Goal: Information Seeking & Learning: Learn about a topic

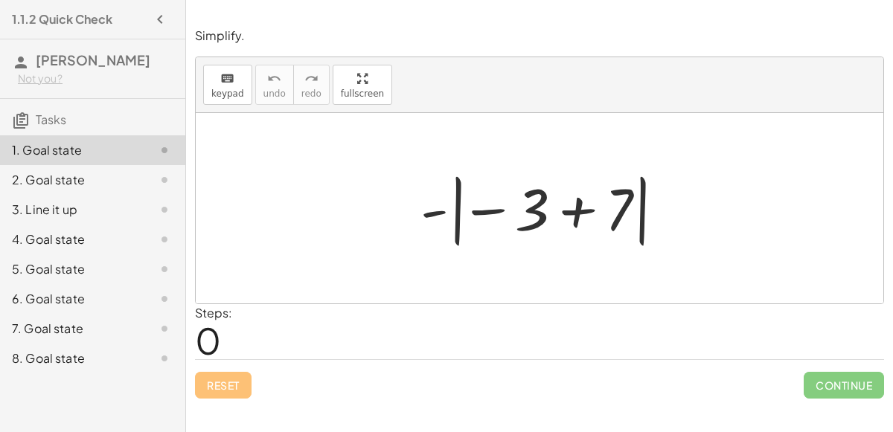
click at [557, 208] on div at bounding box center [545, 208] width 265 height 83
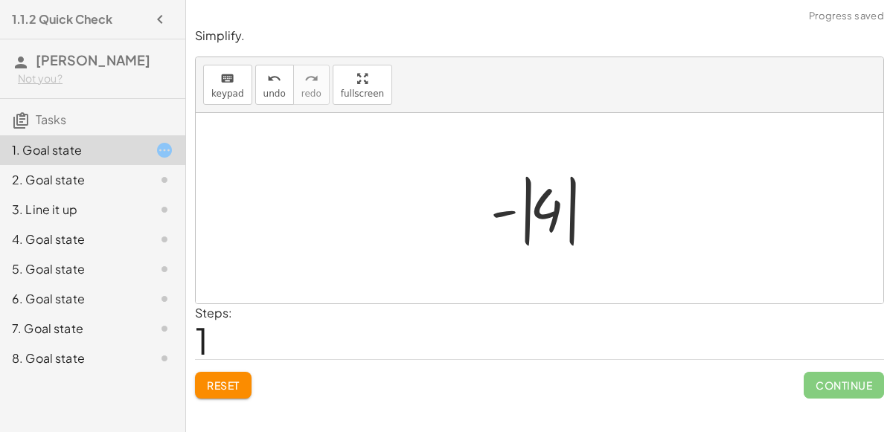
click at [507, 211] on div at bounding box center [545, 208] width 125 height 83
click at [542, 211] on div at bounding box center [545, 208] width 125 height 83
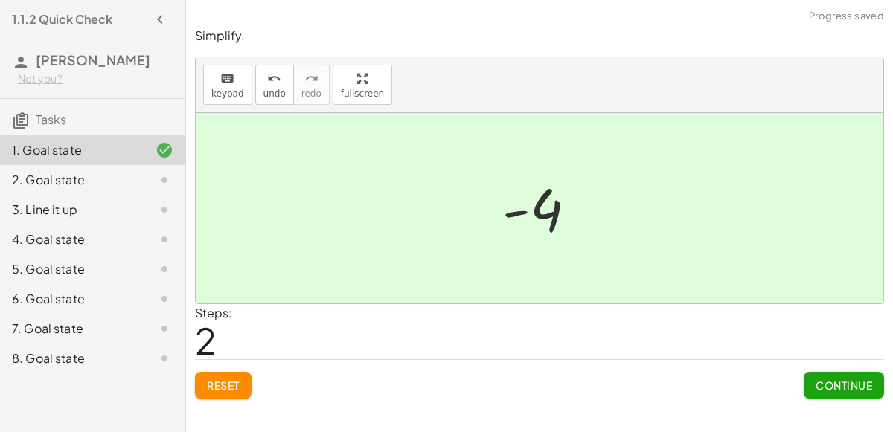
click at [840, 380] on span "Continue" at bounding box center [844, 385] width 57 height 13
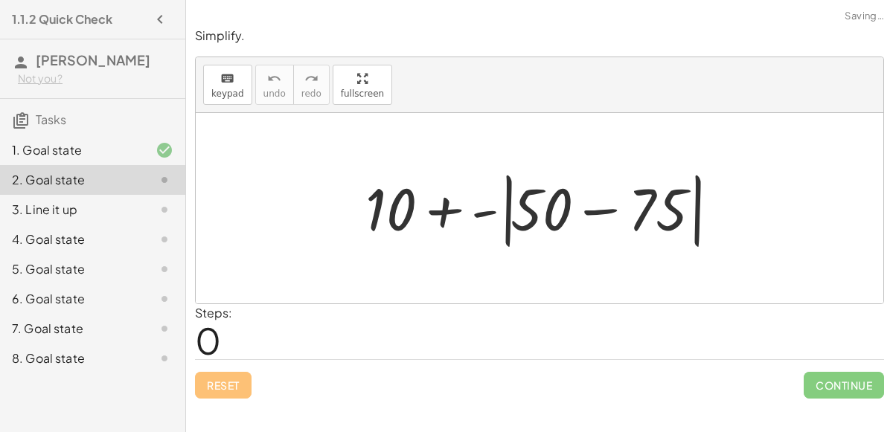
click at [594, 211] on div at bounding box center [545, 209] width 375 height 86
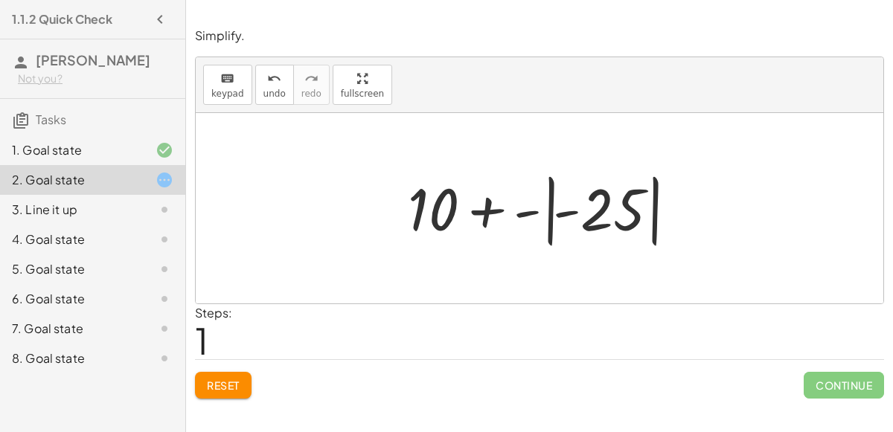
click at [491, 209] on div at bounding box center [545, 208] width 290 height 83
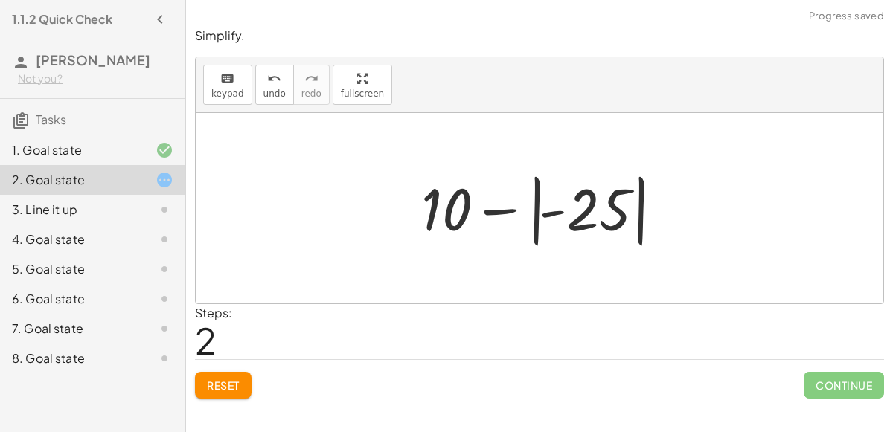
click at [508, 208] on div at bounding box center [545, 208] width 263 height 83
click at [553, 211] on div at bounding box center [545, 208] width 263 height 83
click at [450, 204] on div at bounding box center [545, 208] width 263 height 83
click at [261, 103] on div "keyboard keypad undo [PERSON_NAME] redo fullscreen" at bounding box center [540, 85] width 688 height 56
click at [263, 97] on span "undo" at bounding box center [274, 94] width 22 height 10
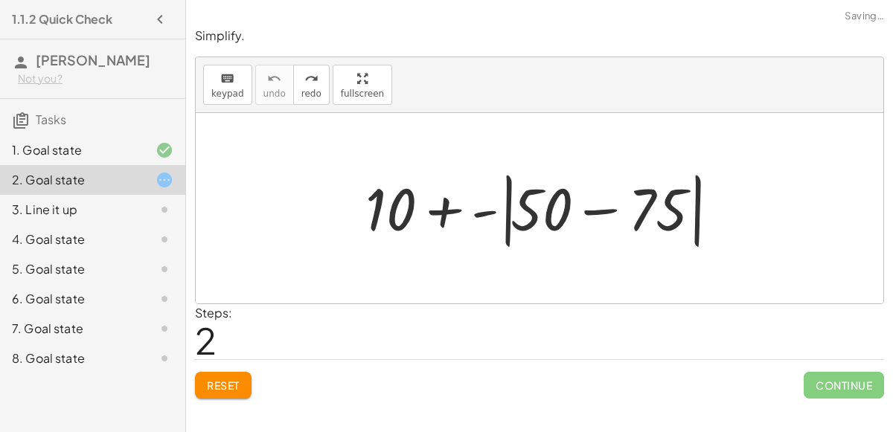
click at [446, 211] on div at bounding box center [545, 209] width 375 height 86
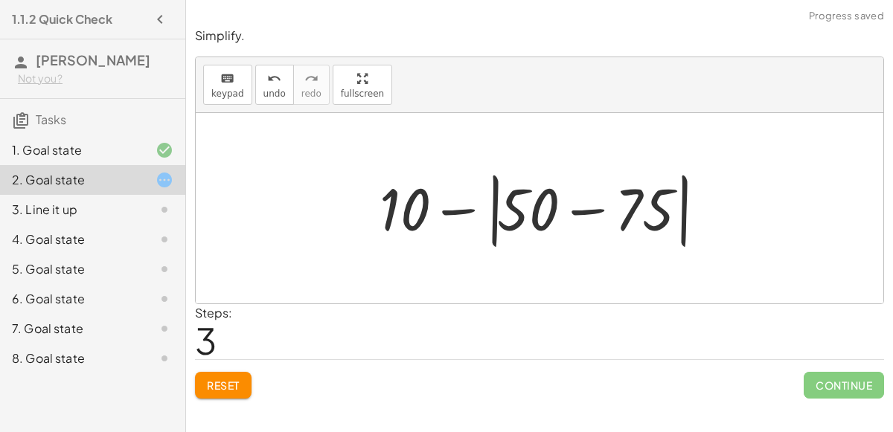
click at [464, 212] on div at bounding box center [546, 209] width 348 height 86
click at [585, 208] on div at bounding box center [546, 209] width 348 height 86
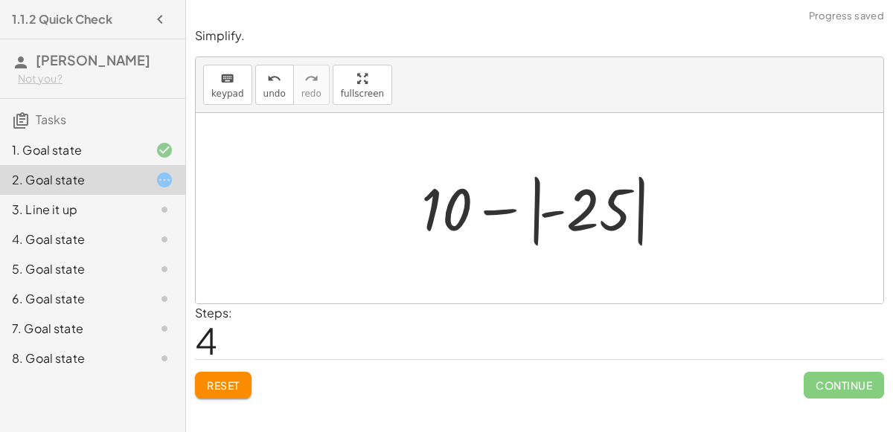
click at [543, 211] on div at bounding box center [545, 208] width 263 height 83
click at [581, 214] on div at bounding box center [545, 208] width 263 height 83
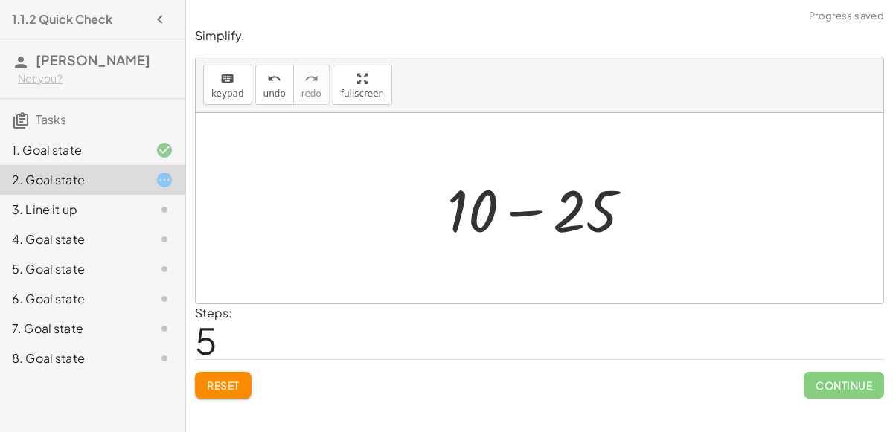
click at [528, 214] on div at bounding box center [545, 208] width 211 height 77
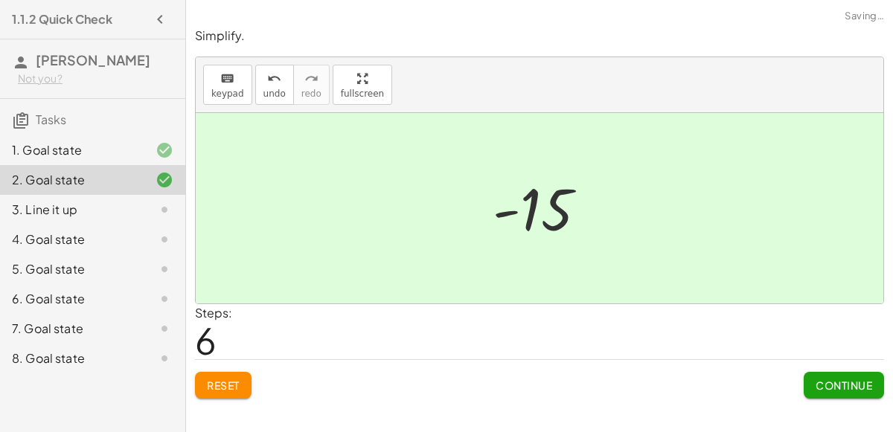
click at [869, 381] on span "Continue" at bounding box center [844, 385] width 57 height 13
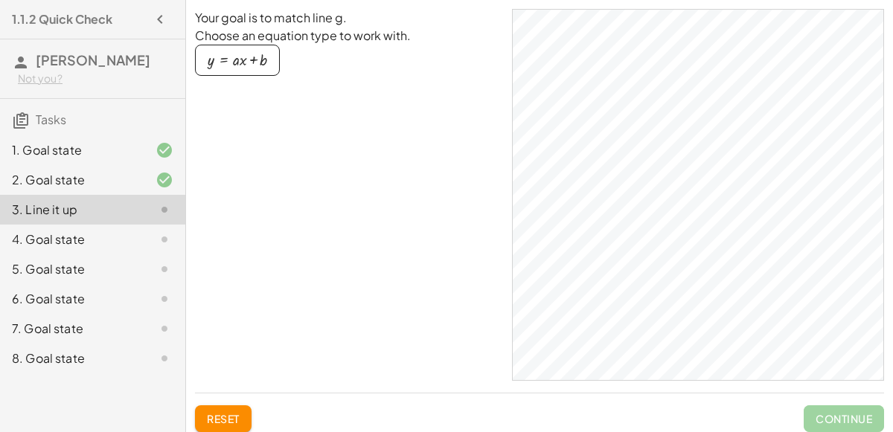
click at [227, 67] on div "button" at bounding box center [238, 60] width 60 height 16
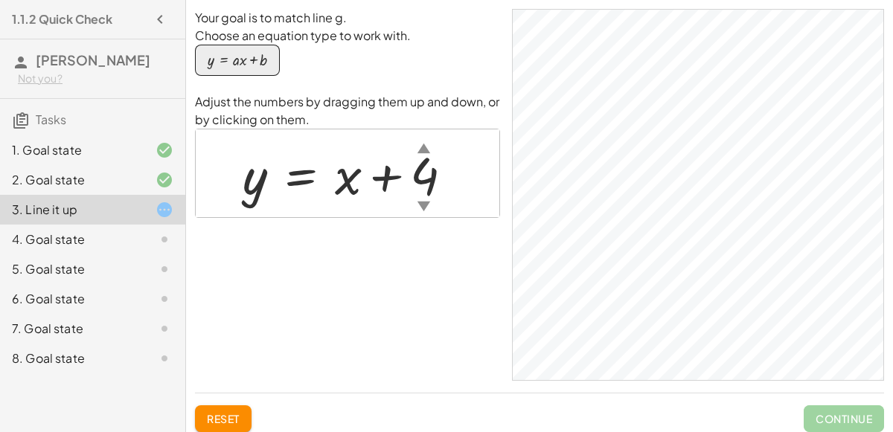
click at [82, 241] on div "4. Goal state" at bounding box center [72, 240] width 120 height 18
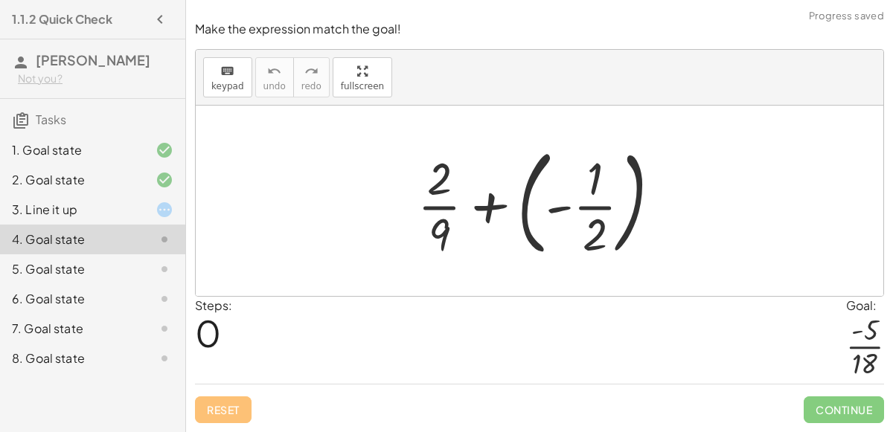
click at [498, 207] on div at bounding box center [545, 201] width 270 height 124
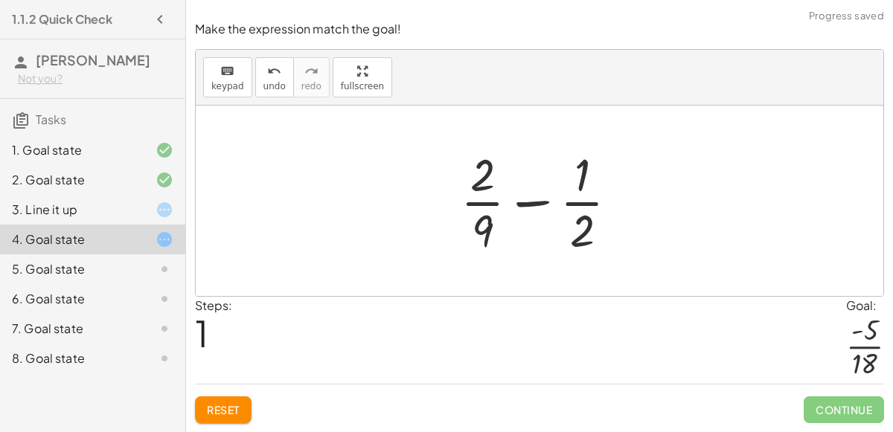
click at [539, 205] on div at bounding box center [545, 201] width 185 height 115
click at [486, 231] on div at bounding box center [545, 201] width 185 height 115
click at [587, 229] on div at bounding box center [545, 201] width 185 height 115
click at [486, 182] on div at bounding box center [545, 201] width 185 height 115
click at [525, 211] on div at bounding box center [545, 201] width 185 height 115
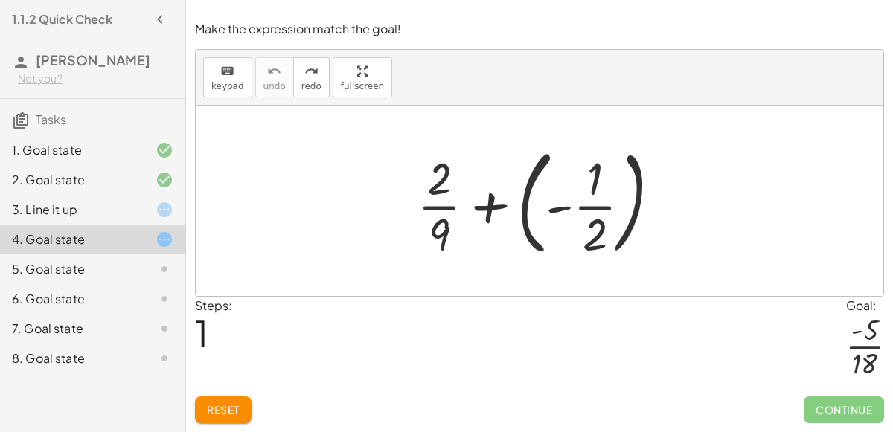
click at [597, 179] on div at bounding box center [545, 201] width 270 height 124
click at [598, 231] on div at bounding box center [545, 201] width 270 height 124
click at [449, 234] on div at bounding box center [545, 201] width 270 height 124
click at [425, 198] on div at bounding box center [545, 201] width 270 height 124
click at [577, 214] on div at bounding box center [545, 201] width 270 height 124
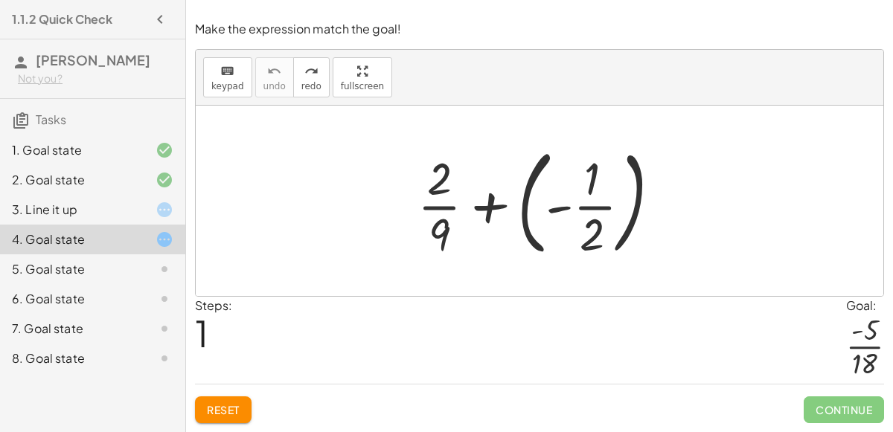
click at [588, 231] on div at bounding box center [545, 201] width 270 height 124
click at [560, 210] on div at bounding box center [545, 201] width 270 height 124
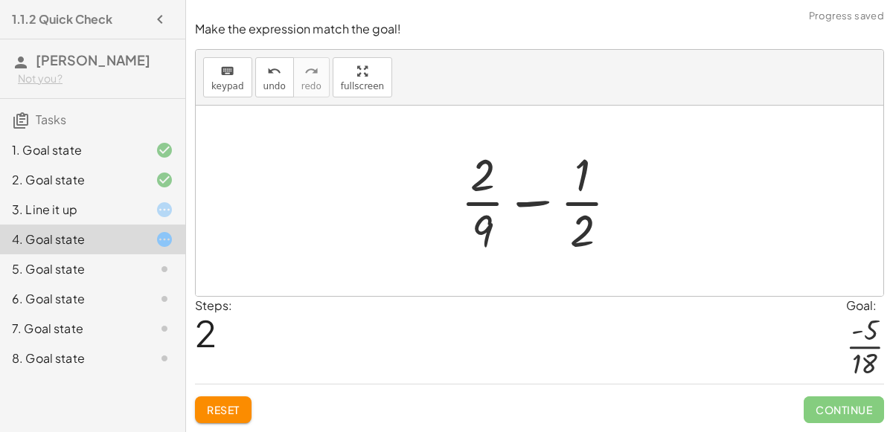
click at [527, 205] on div at bounding box center [545, 201] width 185 height 115
click at [583, 231] on div at bounding box center [545, 201] width 185 height 115
click at [487, 231] on div at bounding box center [545, 201] width 185 height 115
click at [482, 188] on div at bounding box center [545, 201] width 185 height 115
click at [598, 177] on div at bounding box center [545, 201] width 185 height 115
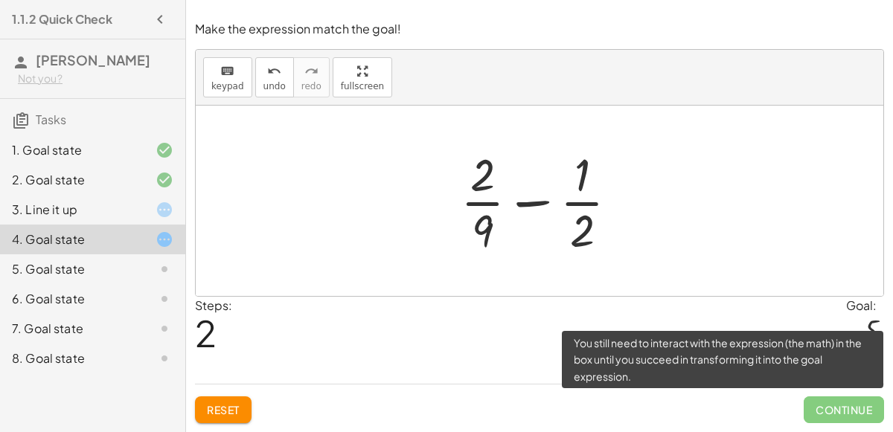
click at [824, 421] on span "Continue" at bounding box center [844, 410] width 80 height 27
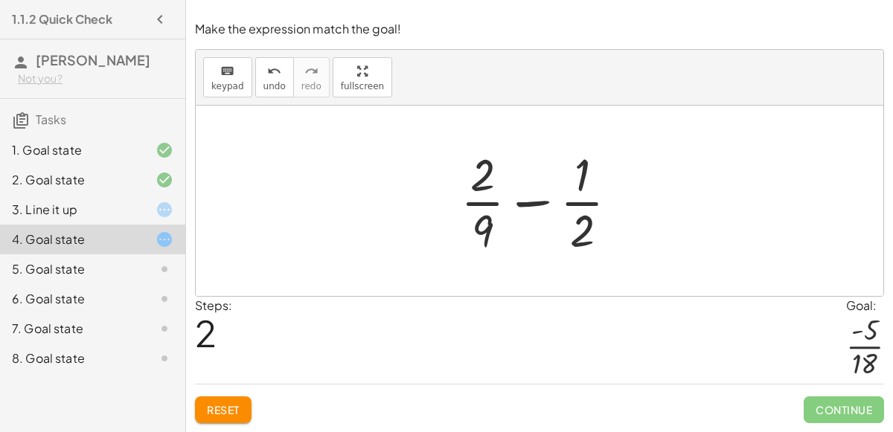
click at [102, 207] on div "3. Line it up" at bounding box center [72, 210] width 120 height 18
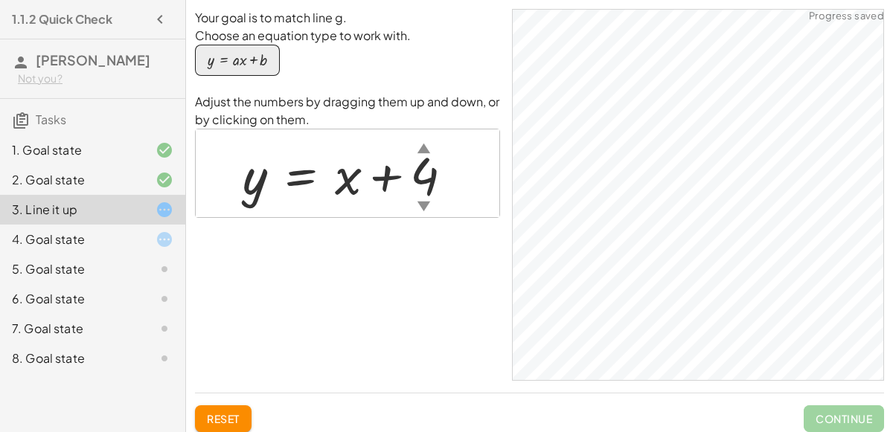
click at [420, 204] on div "▼" at bounding box center [424, 205] width 13 height 19
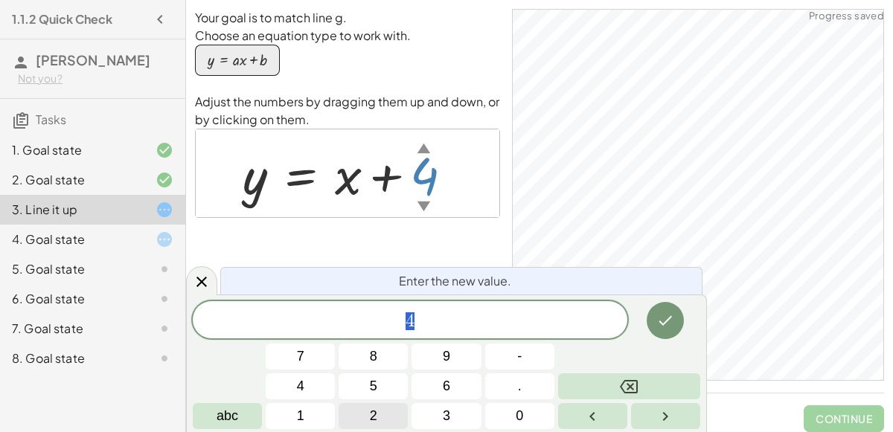
click at [400, 412] on button "2" at bounding box center [373, 416] width 69 height 26
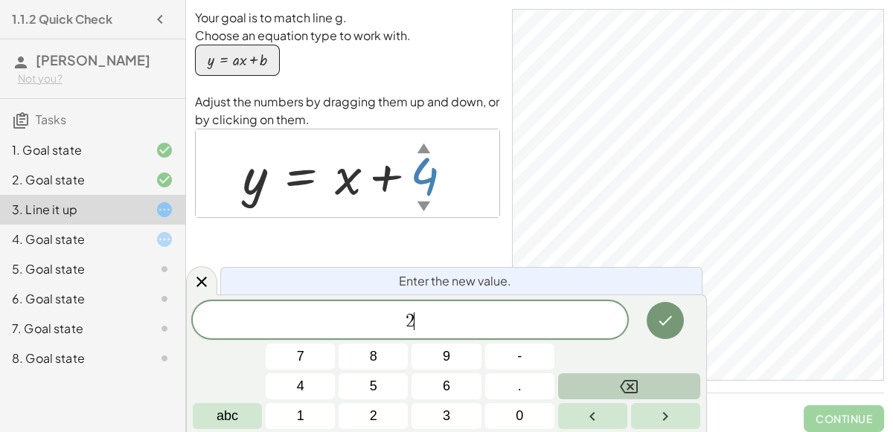
click at [639, 386] on button "Backspace" at bounding box center [629, 387] width 142 height 26
click at [336, 185] on div at bounding box center [353, 174] width 237 height 68
click at [50, 284] on div "4. Goal state" at bounding box center [92, 299] width 185 height 30
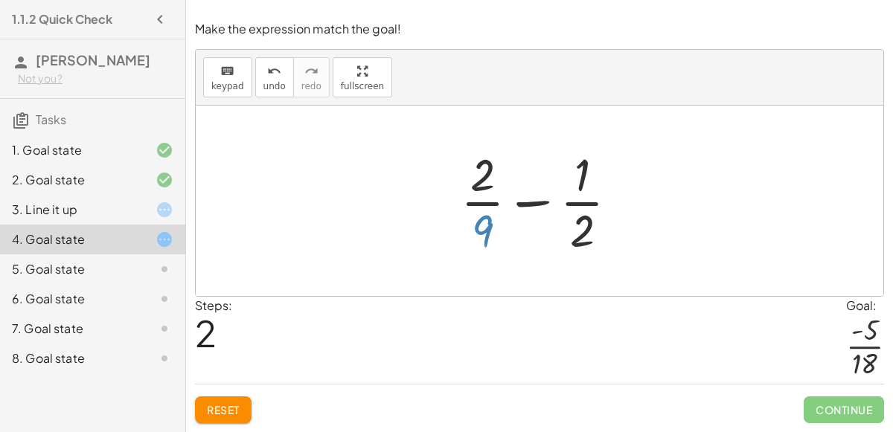
click at [491, 237] on div at bounding box center [545, 201] width 185 height 115
drag, startPoint x: 589, startPoint y: 223, endPoint x: 479, endPoint y: 185, distance: 117.5
click at [479, 185] on div at bounding box center [545, 201] width 185 height 115
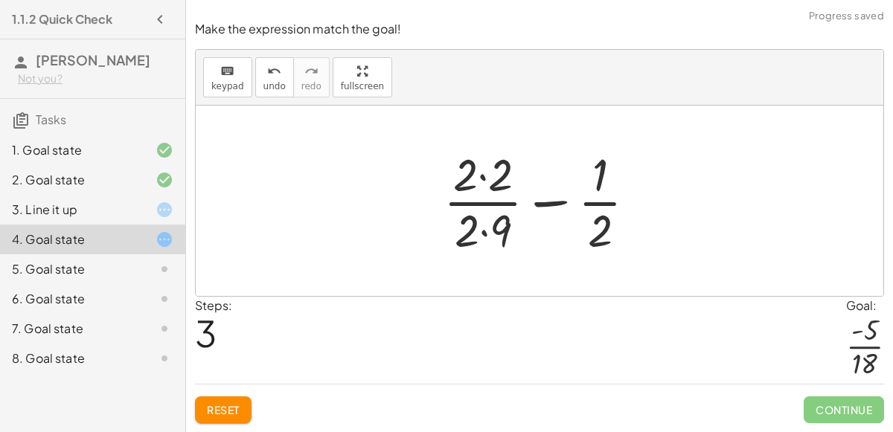
click at [467, 224] on div at bounding box center [546, 201] width 220 height 115
click at [487, 234] on div at bounding box center [546, 201] width 220 height 115
click at [480, 176] on div at bounding box center [546, 201] width 220 height 115
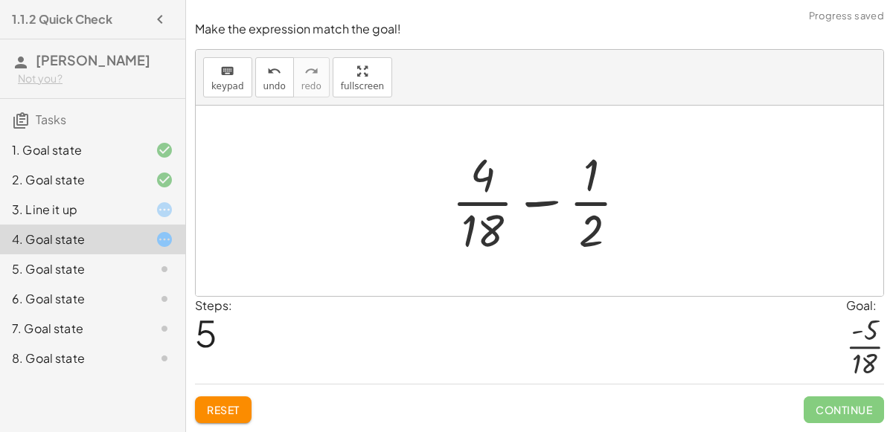
click at [587, 229] on div at bounding box center [545, 201] width 202 height 115
click at [589, 237] on div at bounding box center [545, 201] width 202 height 115
click at [587, 243] on div at bounding box center [545, 201] width 202 height 115
click at [263, 89] on span "undo" at bounding box center [274, 86] width 22 height 10
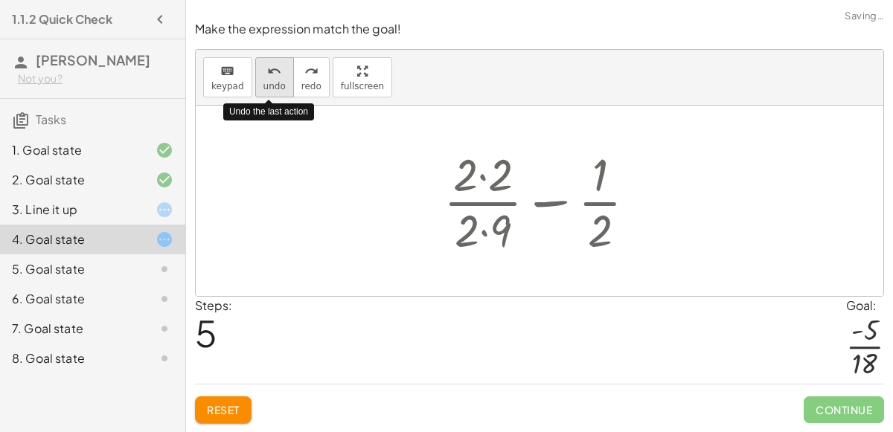
click at [263, 89] on span "undo" at bounding box center [274, 86] width 22 height 10
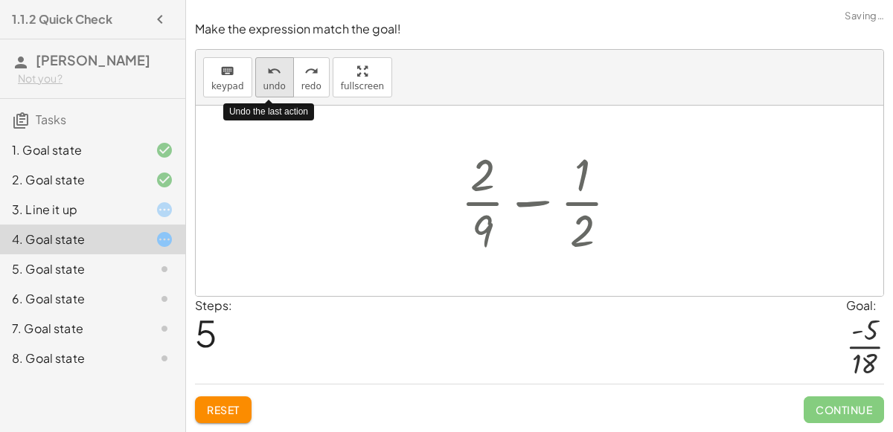
click at [263, 90] on span "undo" at bounding box center [274, 86] width 22 height 10
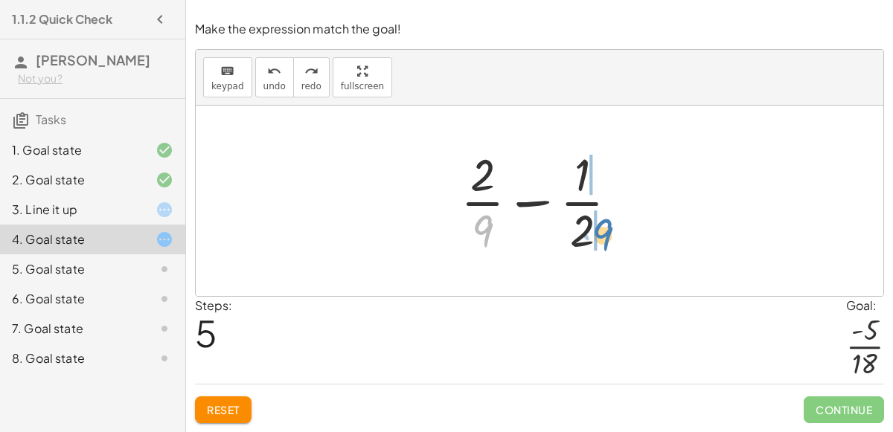
drag, startPoint x: 476, startPoint y: 240, endPoint x: 596, endPoint y: 243, distance: 119.9
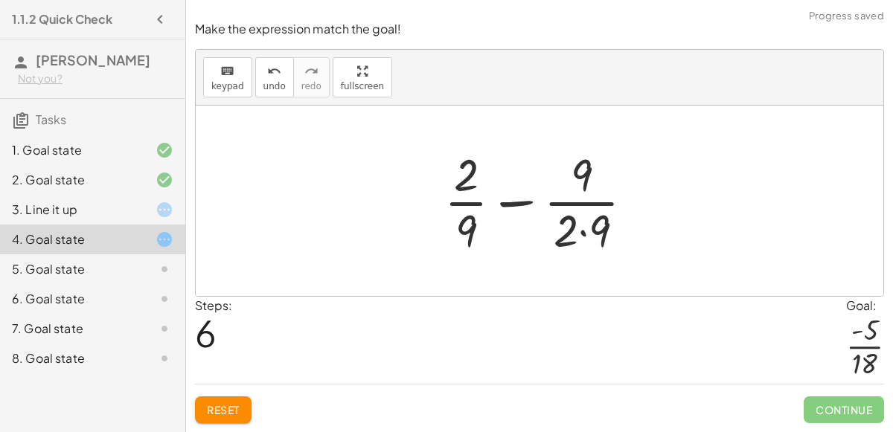
click at [588, 232] on div at bounding box center [545, 201] width 217 height 115
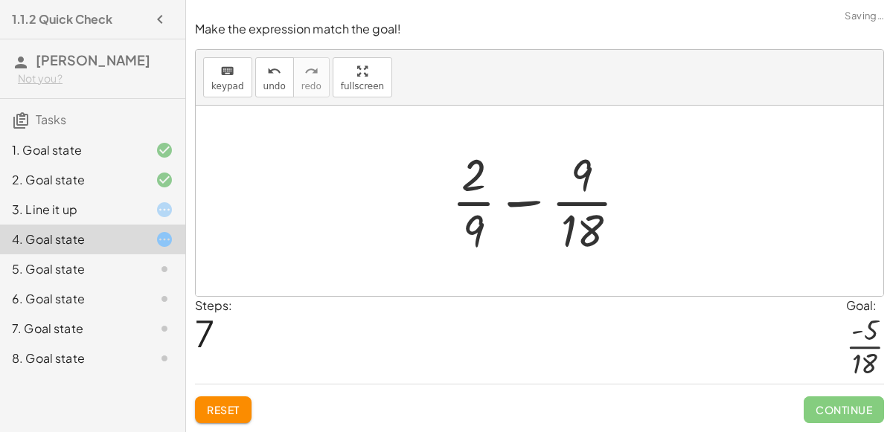
click at [586, 177] on div at bounding box center [545, 201] width 202 height 115
drag, startPoint x: 470, startPoint y: 183, endPoint x: 450, endPoint y: 225, distance: 46.6
click at [450, 225] on div at bounding box center [545, 201] width 202 height 115
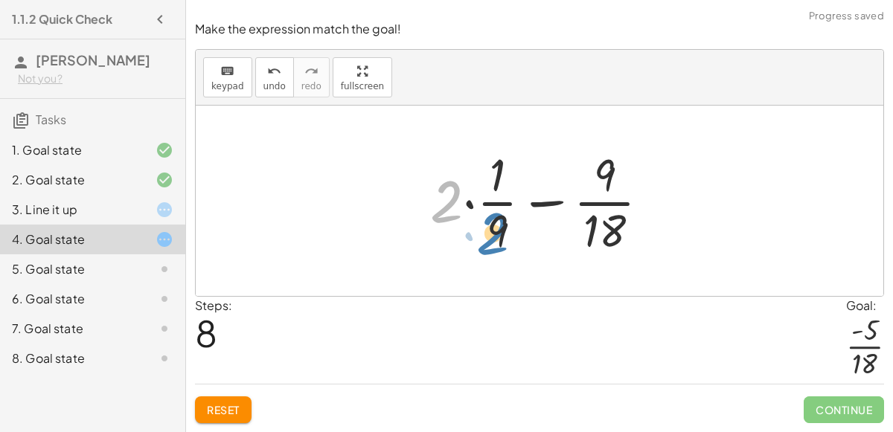
drag, startPoint x: 444, startPoint y: 208, endPoint x: 493, endPoint y: 240, distance: 58.2
click at [493, 240] on div at bounding box center [546, 201] width 246 height 115
click at [499, 231] on div at bounding box center [546, 201] width 246 height 115
click at [458, 205] on div at bounding box center [546, 201] width 246 height 115
click at [469, 205] on div at bounding box center [546, 201] width 246 height 115
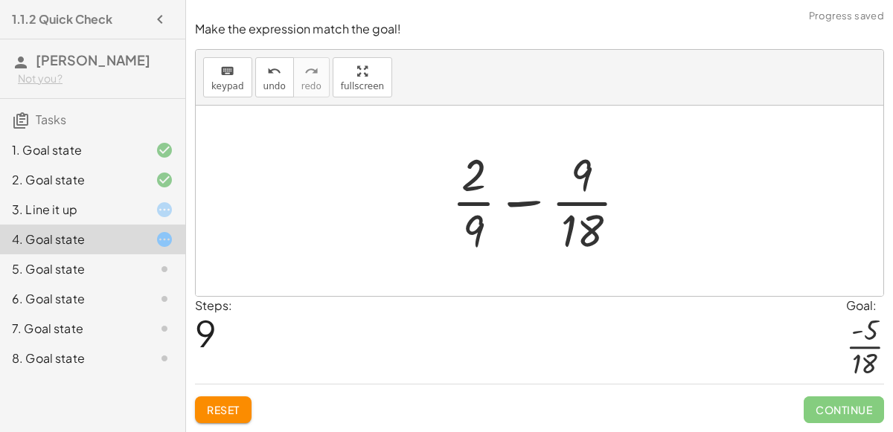
click at [476, 226] on div at bounding box center [545, 201] width 202 height 115
click at [527, 194] on div at bounding box center [545, 201] width 202 height 115
click at [527, 202] on div at bounding box center [545, 201] width 202 height 115
click at [580, 229] on div at bounding box center [545, 201] width 202 height 115
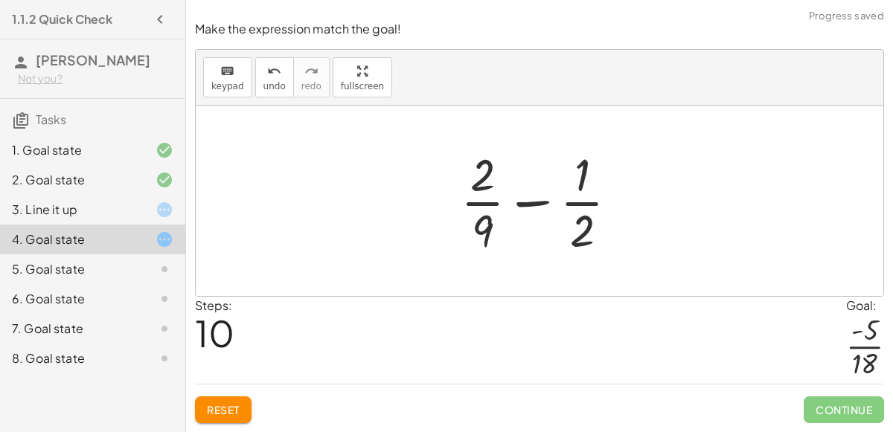
click at [582, 231] on div at bounding box center [545, 201] width 185 height 115
click at [519, 203] on div at bounding box center [545, 201] width 185 height 115
click at [575, 240] on div at bounding box center [545, 201] width 185 height 115
drag, startPoint x: 485, startPoint y: 237, endPoint x: 502, endPoint y: 238, distance: 17.2
click at [502, 238] on div at bounding box center [545, 201] width 185 height 115
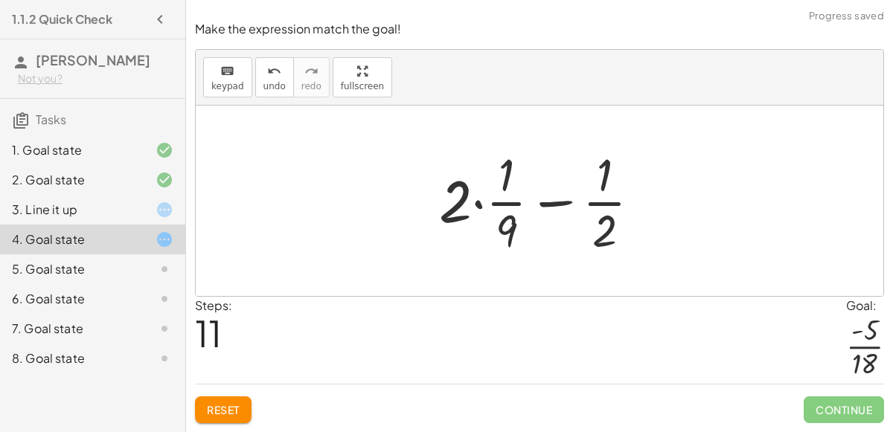
click at [483, 227] on div at bounding box center [546, 201] width 229 height 115
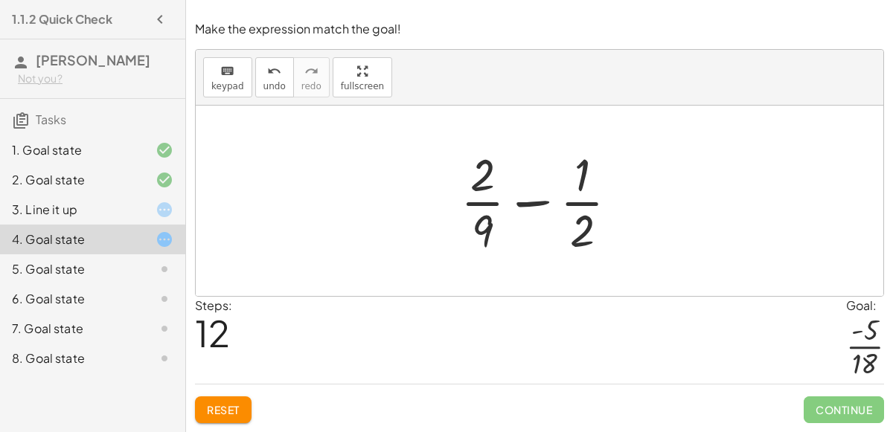
click at [230, 415] on span "Reset" at bounding box center [223, 409] width 33 height 13
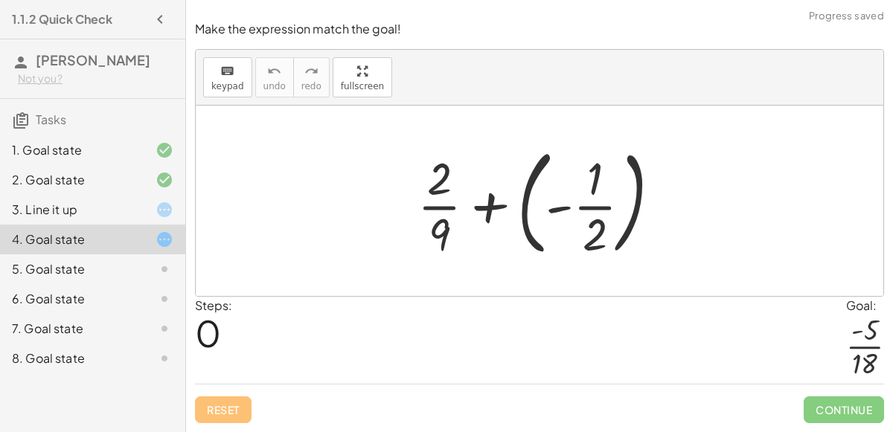
click at [522, 213] on div at bounding box center [545, 201] width 270 height 124
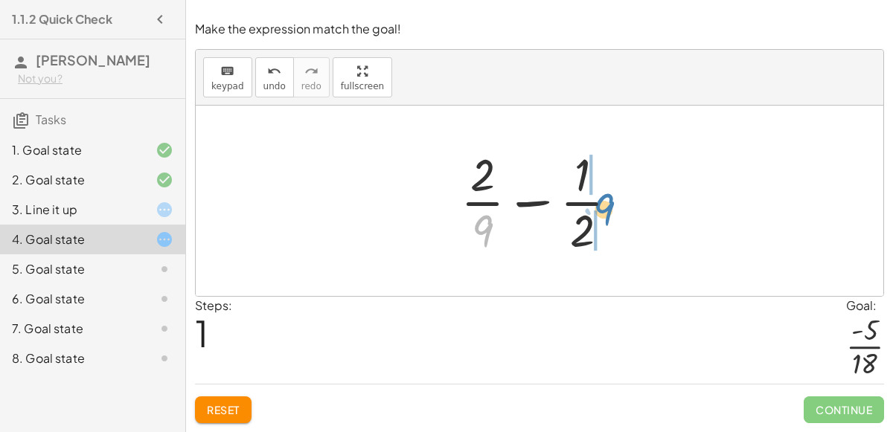
drag, startPoint x: 488, startPoint y: 235, endPoint x: 607, endPoint y: 214, distance: 121.6
click at [607, 214] on div at bounding box center [545, 201] width 185 height 115
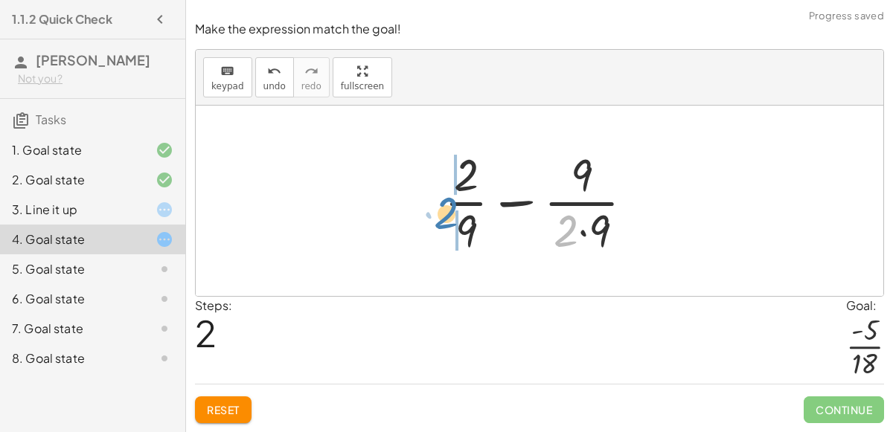
drag, startPoint x: 564, startPoint y: 231, endPoint x: 445, endPoint y: 213, distance: 120.4
click at [445, 213] on div at bounding box center [545, 201] width 217 height 115
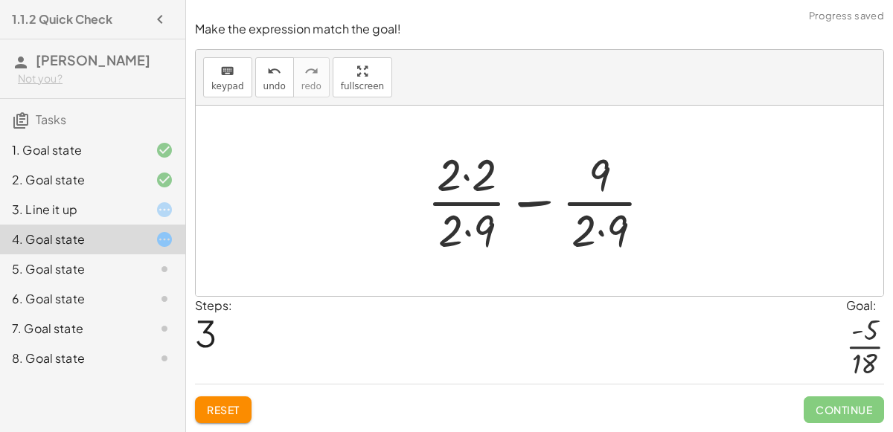
click at [468, 230] on div at bounding box center [546, 201] width 252 height 115
click at [601, 226] on div at bounding box center [546, 201] width 252 height 115
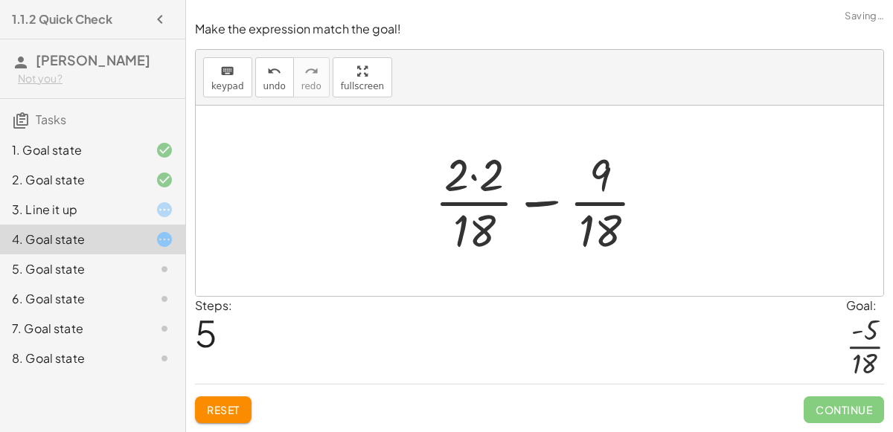
click at [476, 182] on div at bounding box center [545, 201] width 237 height 115
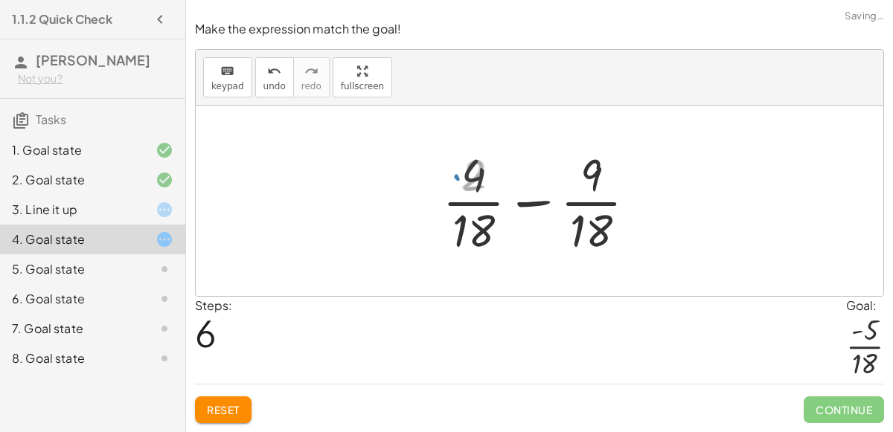
click at [511, 199] on div at bounding box center [545, 201] width 220 height 115
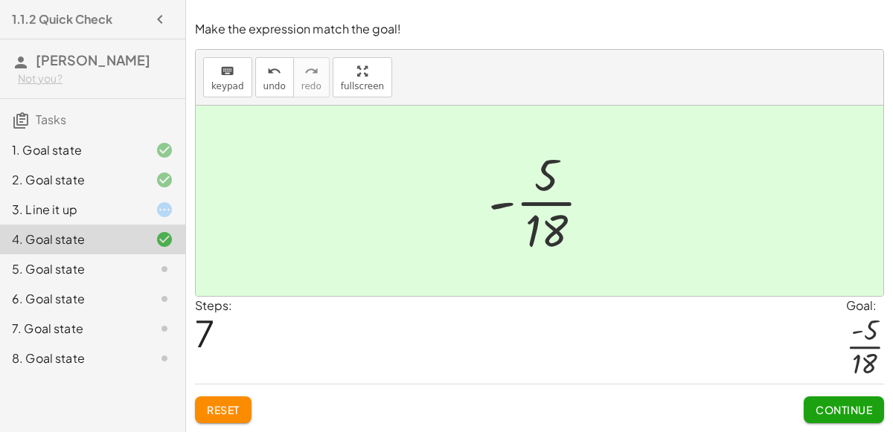
click at [837, 413] on span "Continue" at bounding box center [844, 409] width 57 height 13
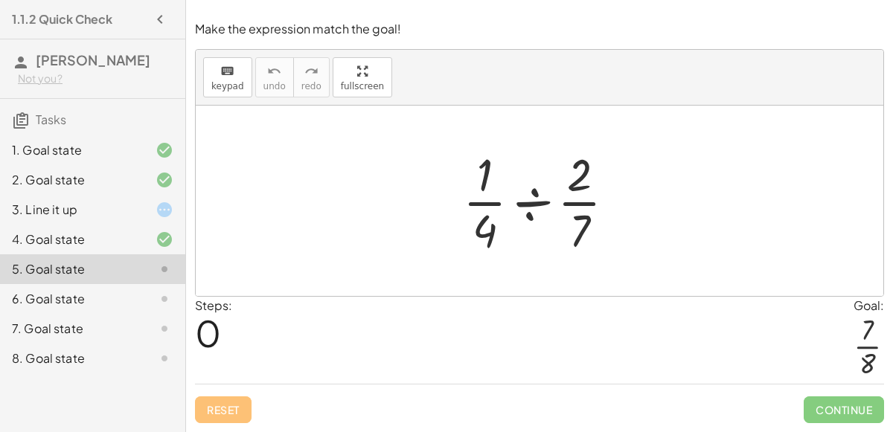
click at [537, 200] on div at bounding box center [545, 201] width 179 height 115
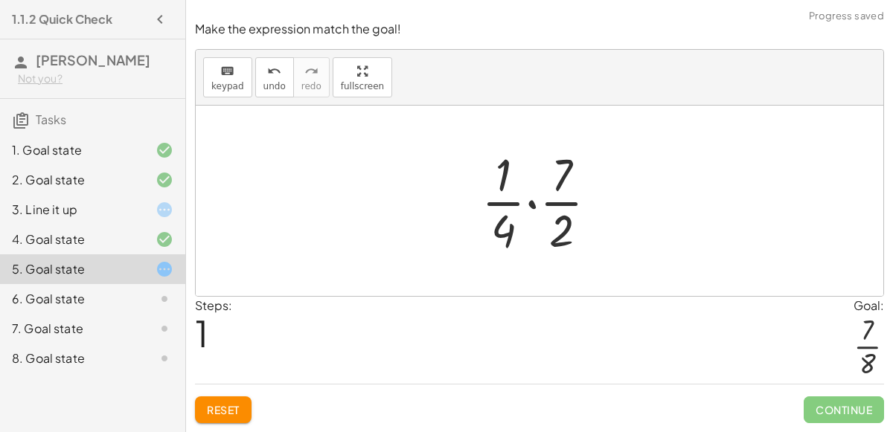
click at [537, 200] on div at bounding box center [545, 201] width 143 height 115
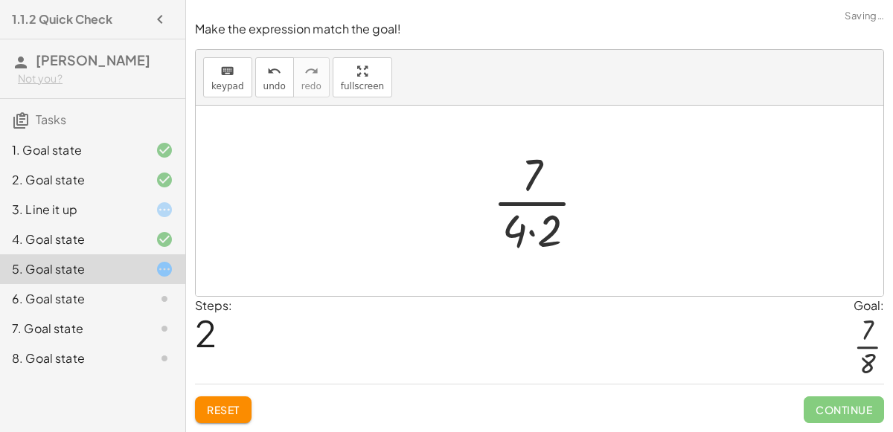
click at [528, 237] on div at bounding box center [545, 201] width 120 height 115
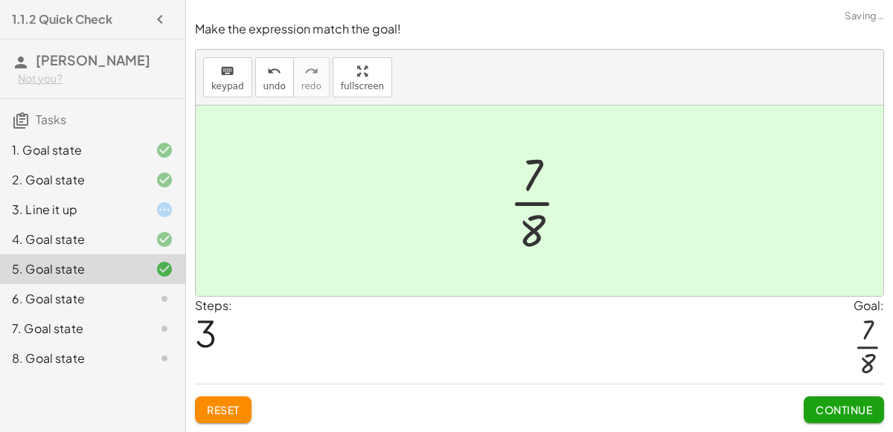
click at [869, 412] on span "Continue" at bounding box center [844, 409] width 57 height 13
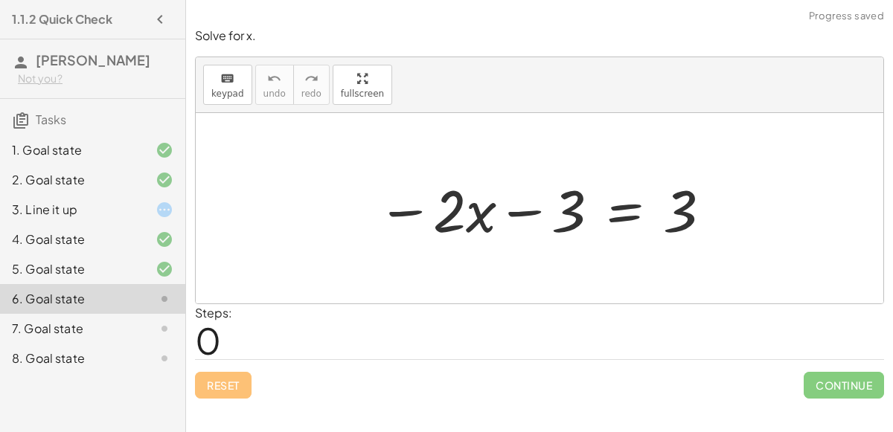
click at [524, 202] on div at bounding box center [545, 208] width 351 height 77
click at [529, 217] on div at bounding box center [545, 208] width 351 height 77
click at [691, 206] on div at bounding box center [545, 208] width 351 height 77
click at [410, 206] on div at bounding box center [545, 208] width 351 height 77
click at [460, 218] on div at bounding box center [545, 208] width 351 height 77
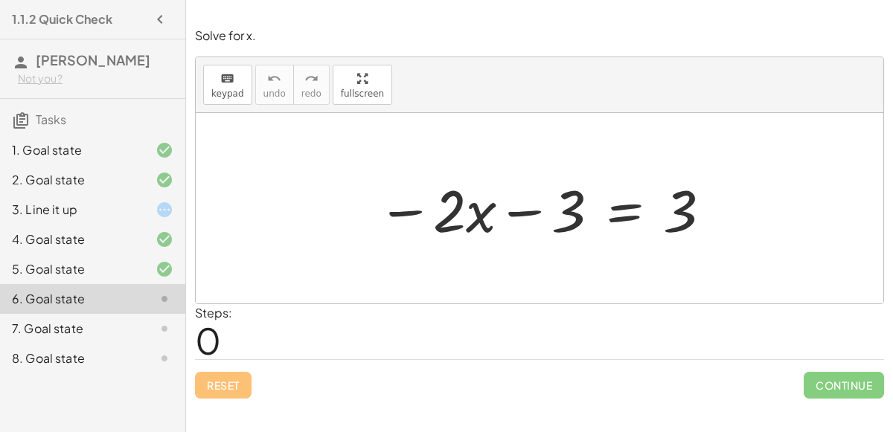
click at [472, 218] on div at bounding box center [545, 208] width 351 height 77
drag, startPoint x: 445, startPoint y: 220, endPoint x: 457, endPoint y: 290, distance: 71.0
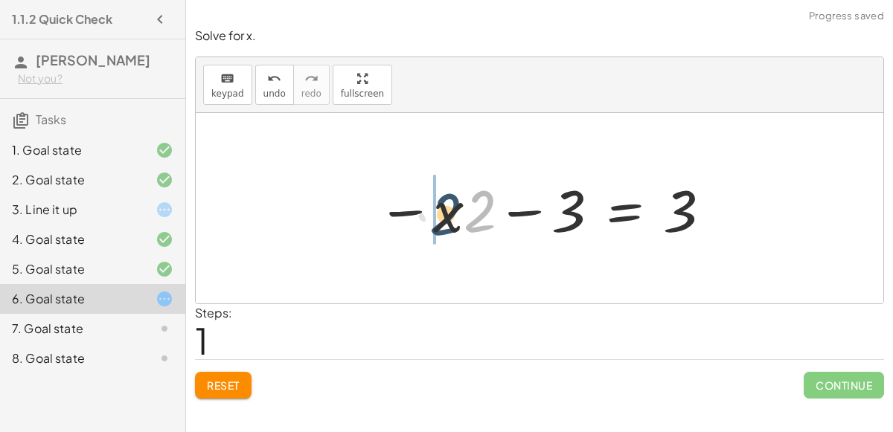
drag, startPoint x: 470, startPoint y: 218, endPoint x: 434, endPoint y: 221, distance: 36.6
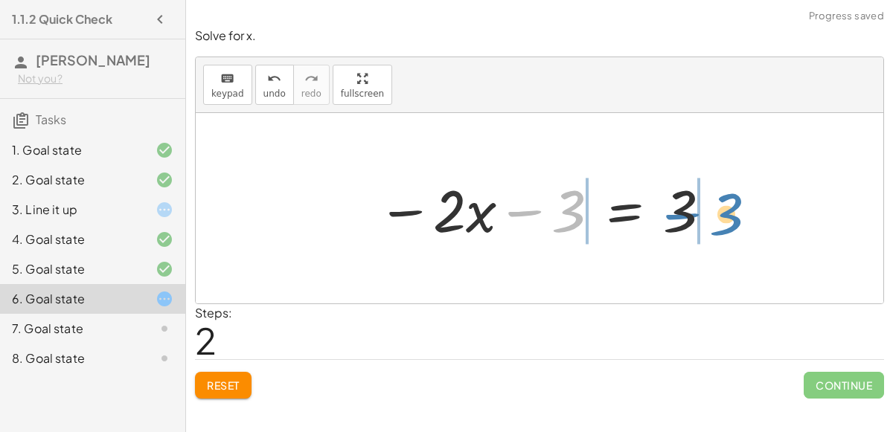
drag, startPoint x: 572, startPoint y: 208, endPoint x: 730, endPoint y: 211, distance: 157.8
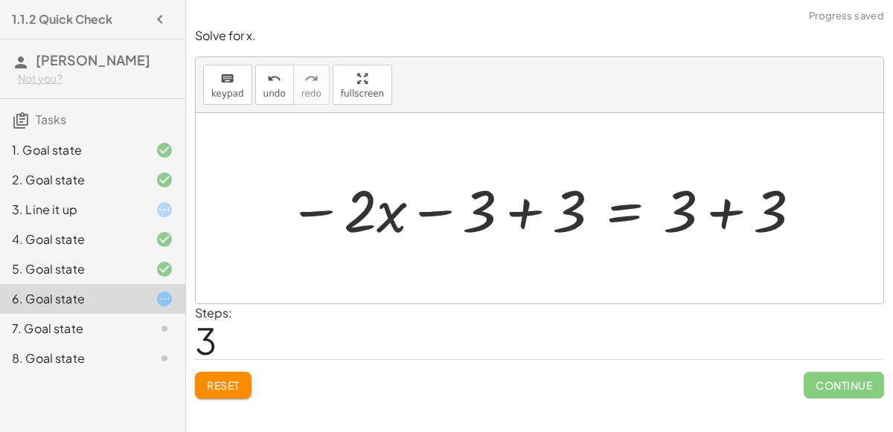
click at [729, 211] on div at bounding box center [546, 208] width 530 height 77
click at [527, 210] on div at bounding box center [500, 208] width 439 height 77
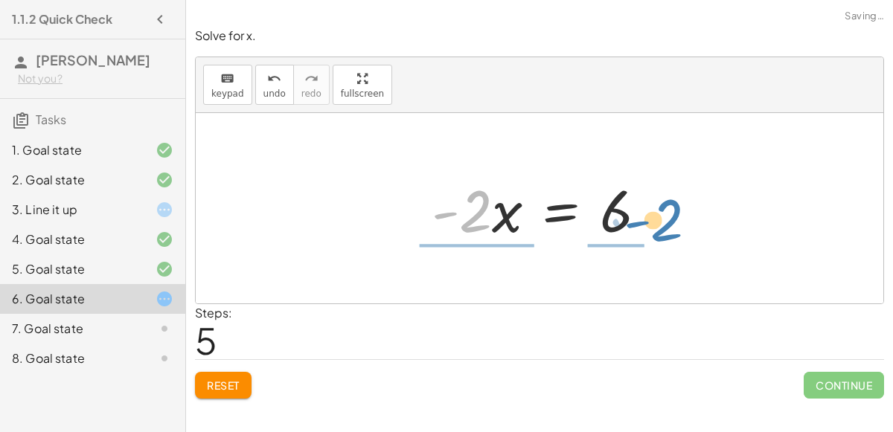
drag, startPoint x: 481, startPoint y: 220, endPoint x: 671, endPoint y: 229, distance: 190.8
click at [671, 229] on div "− · 2 · x − 3 = 3 − · x · 2 − 3 = 3 − · 2 · x − 3 = 3 − · 2 · x − 3 + 3 = + 3 +…" at bounding box center [540, 208] width 688 height 191
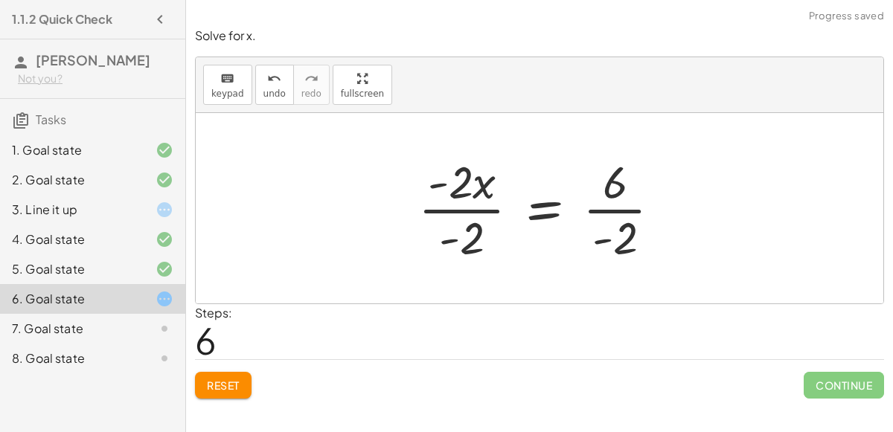
click at [470, 234] on div at bounding box center [546, 208] width 270 height 115
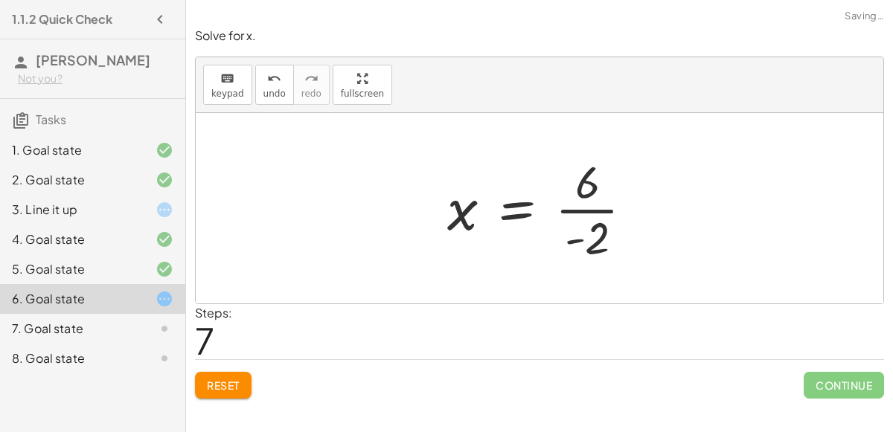
click at [622, 220] on div at bounding box center [546, 208] width 213 height 115
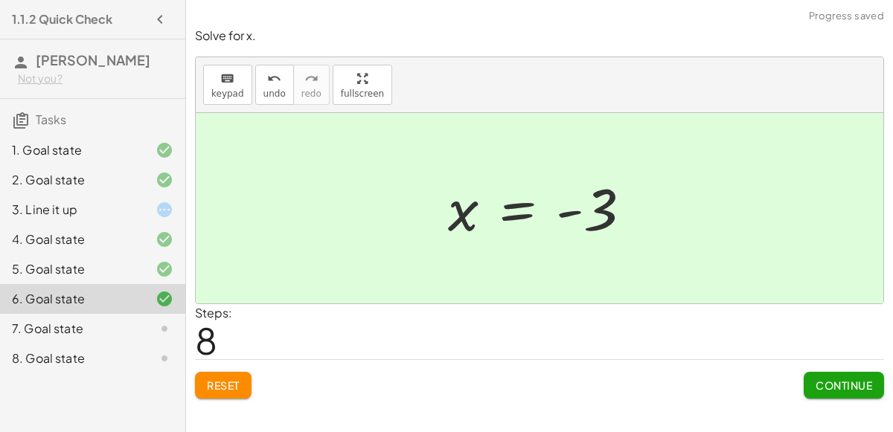
click at [834, 383] on span "Continue" at bounding box center [844, 385] width 57 height 13
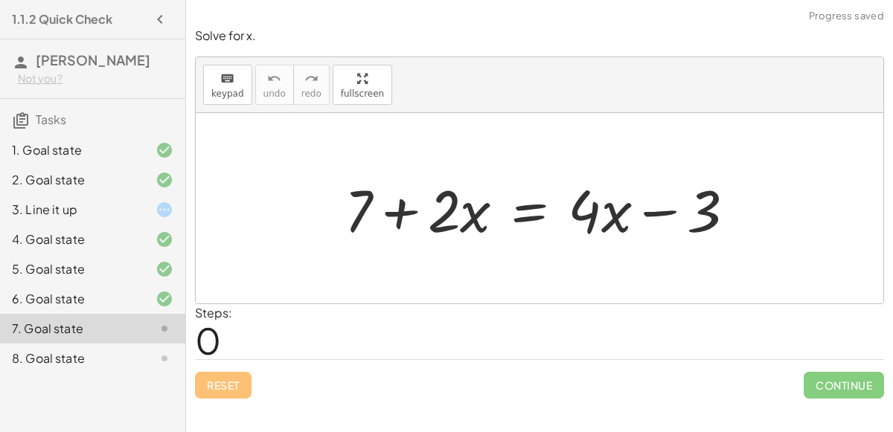
click at [452, 223] on div at bounding box center [546, 208] width 418 height 77
drag, startPoint x: 359, startPoint y: 218, endPoint x: 744, endPoint y: 265, distance: 388.4
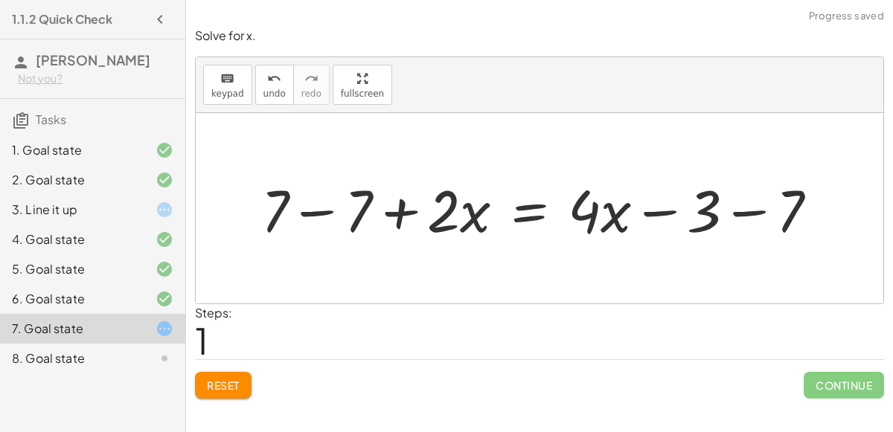
click at [776, 200] on div at bounding box center [546, 208] width 584 height 77
click at [293, 222] on div at bounding box center [512, 208] width 517 height 77
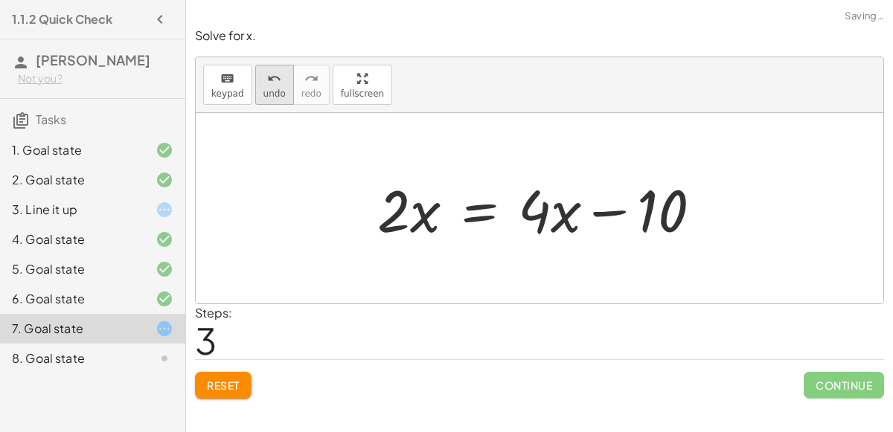
click at [266, 90] on span "undo" at bounding box center [274, 94] width 22 height 10
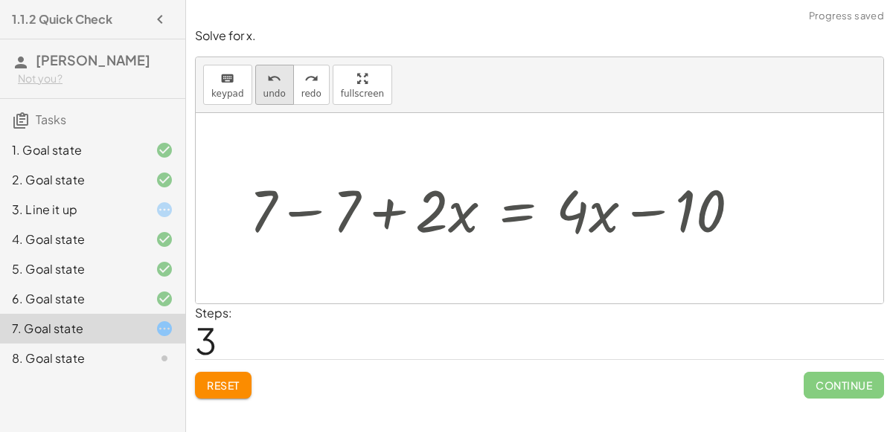
click at [266, 90] on span "undo" at bounding box center [274, 94] width 22 height 10
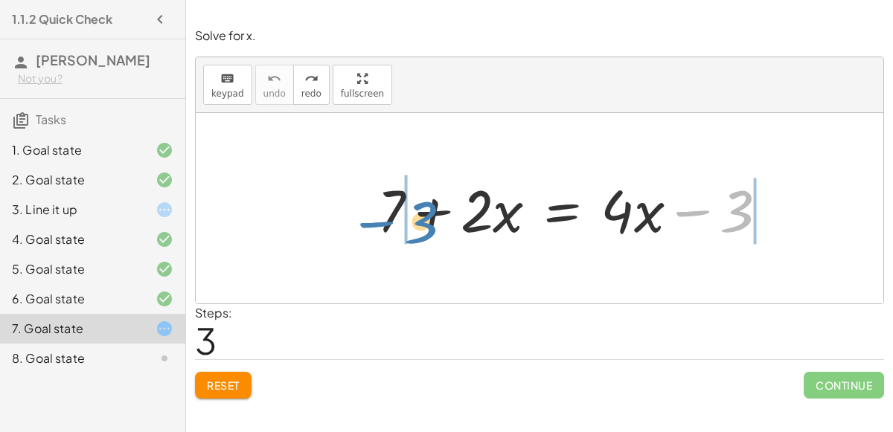
drag, startPoint x: 694, startPoint y: 205, endPoint x: 382, endPoint y: 218, distance: 312.1
click at [382, 218] on div at bounding box center [579, 208] width 418 height 77
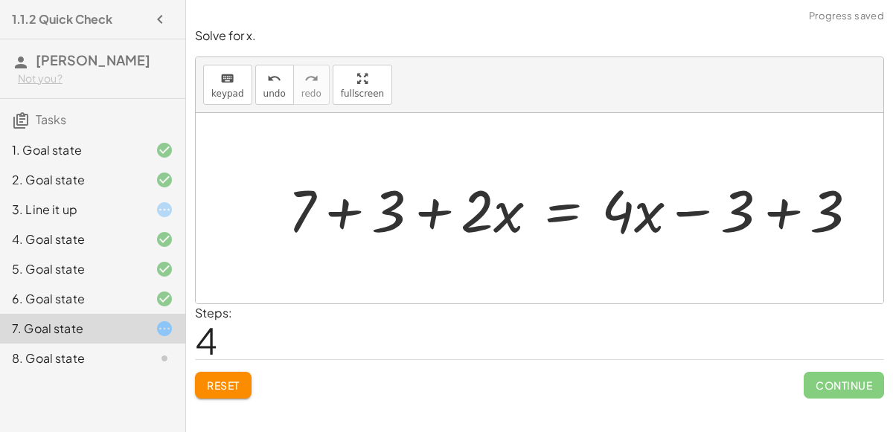
click at [333, 215] on div at bounding box center [579, 208] width 597 height 77
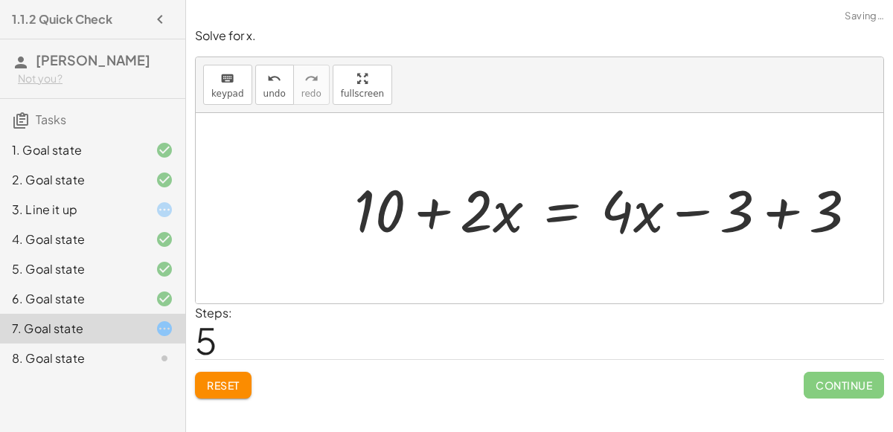
click at [784, 211] on div at bounding box center [612, 208] width 530 height 77
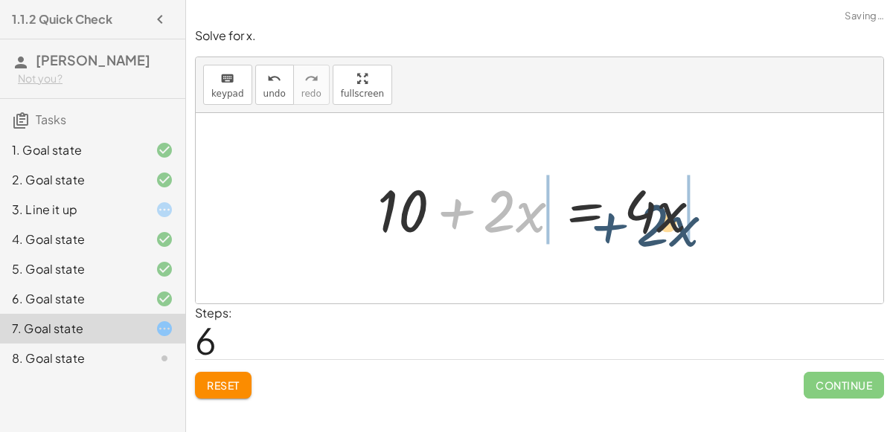
drag, startPoint x: 468, startPoint y: 217, endPoint x: 636, endPoint y: 231, distance: 168.1
click at [636, 231] on div at bounding box center [545, 208] width 351 height 77
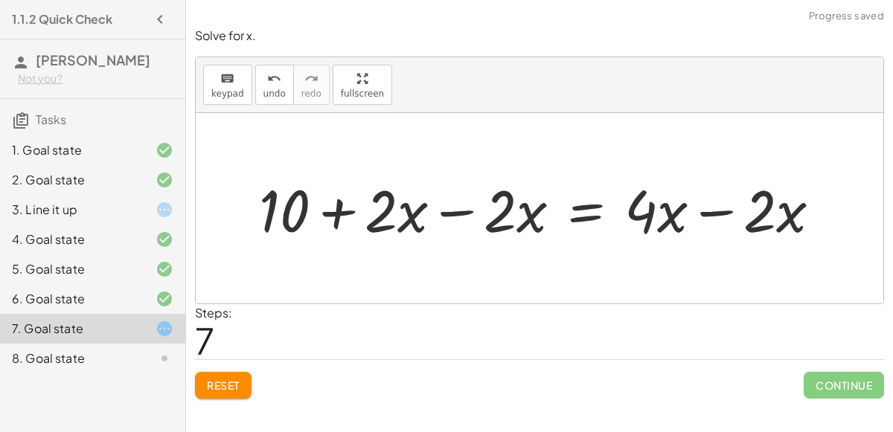
click at [656, 217] on div at bounding box center [546, 208] width 589 height 77
click at [698, 208] on div at bounding box center [546, 208] width 589 height 77
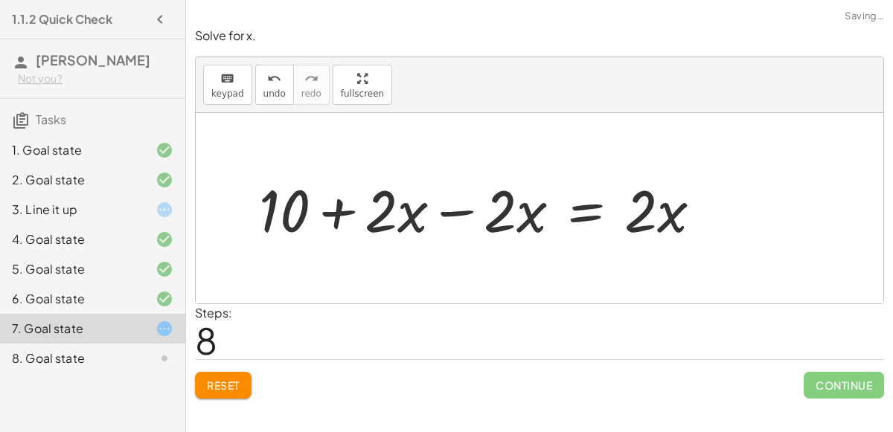
click at [470, 209] on div at bounding box center [487, 208] width 470 height 77
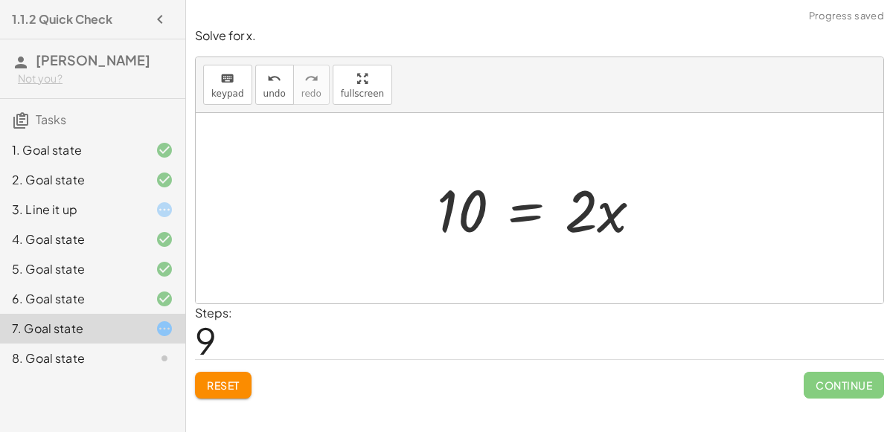
click at [587, 219] on div at bounding box center [545, 208] width 232 height 77
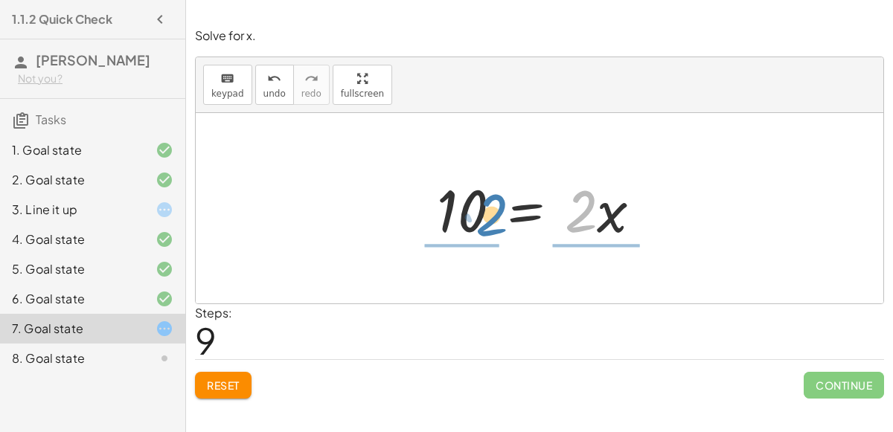
drag, startPoint x: 581, startPoint y: 220, endPoint x: 484, endPoint y: 221, distance: 96.8
click at [484, 221] on div at bounding box center [545, 208] width 232 height 77
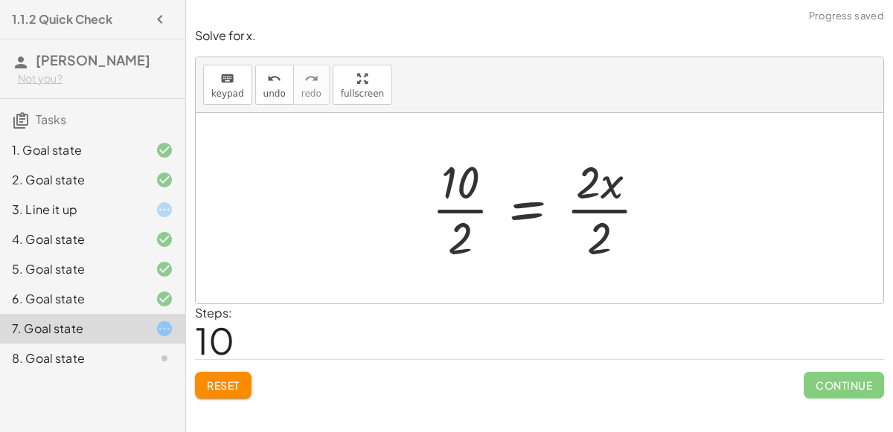
click at [470, 214] on div at bounding box center [545, 208] width 242 height 115
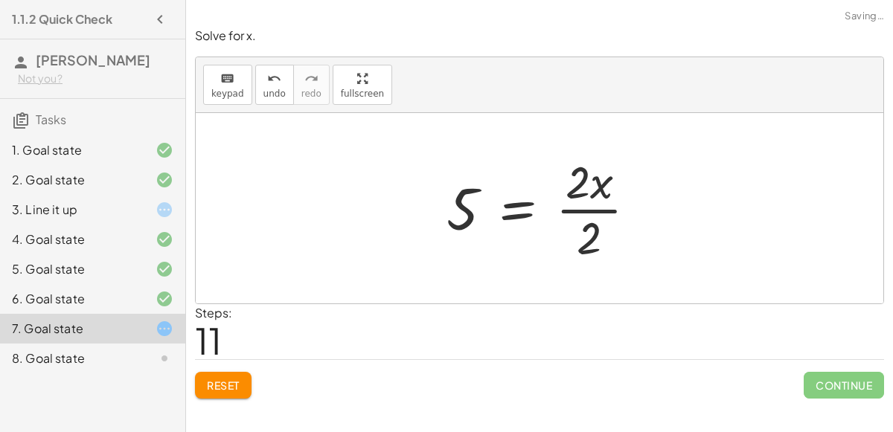
click at [607, 208] on div at bounding box center [547, 208] width 217 height 115
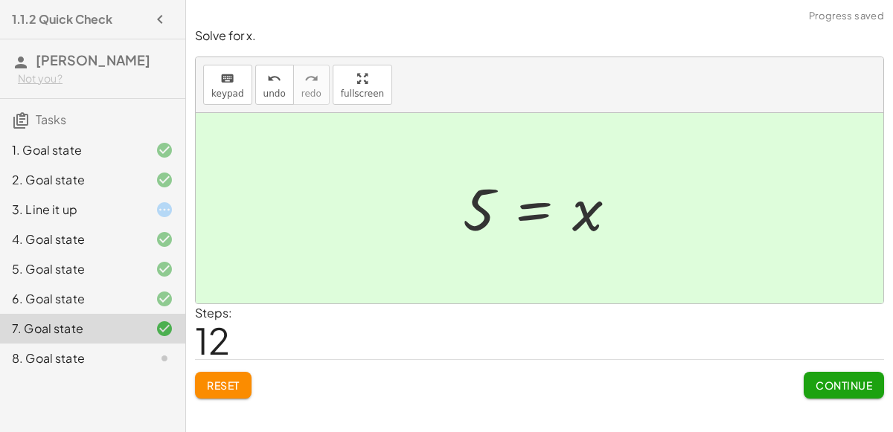
click at [845, 384] on span "Continue" at bounding box center [844, 385] width 57 height 13
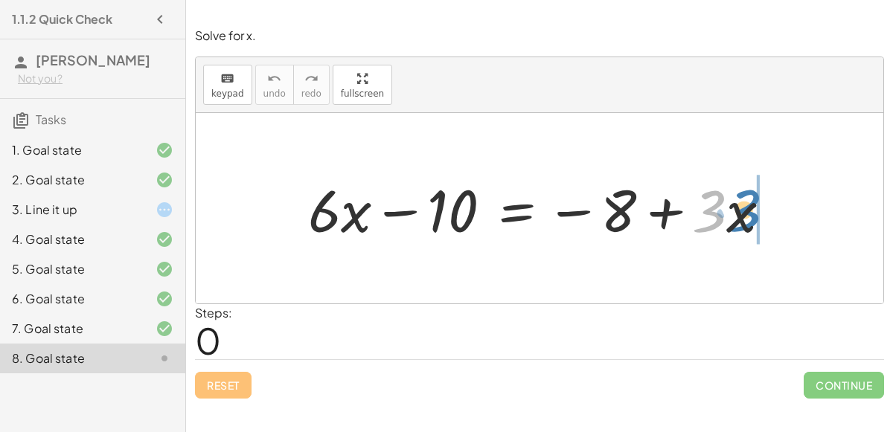
drag, startPoint x: 719, startPoint y: 216, endPoint x: 753, endPoint y: 215, distance: 34.2
click at [753, 215] on div at bounding box center [546, 208] width 490 height 77
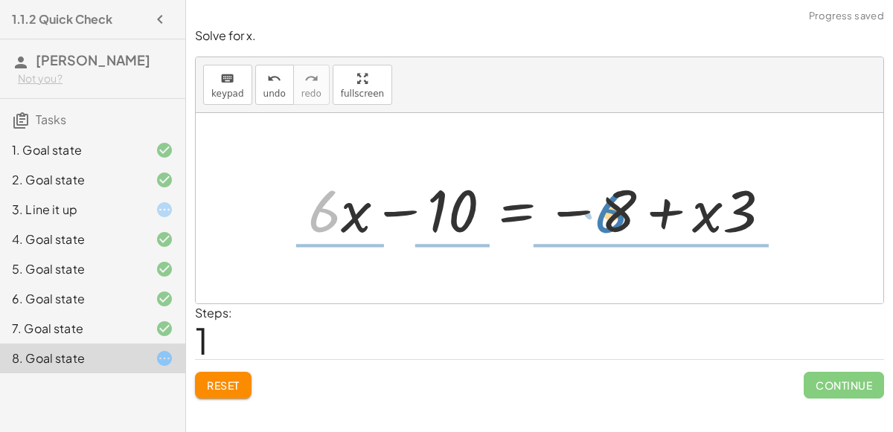
drag, startPoint x: 311, startPoint y: 222, endPoint x: 273, endPoint y: 177, distance: 58.6
click at [273, 177] on div "+ · 6 · x − 10 = − 8 + · 3 · x · 6 + · x + · 6 · x − 10 = − 8 + · 3 · x" at bounding box center [540, 208] width 688 height 191
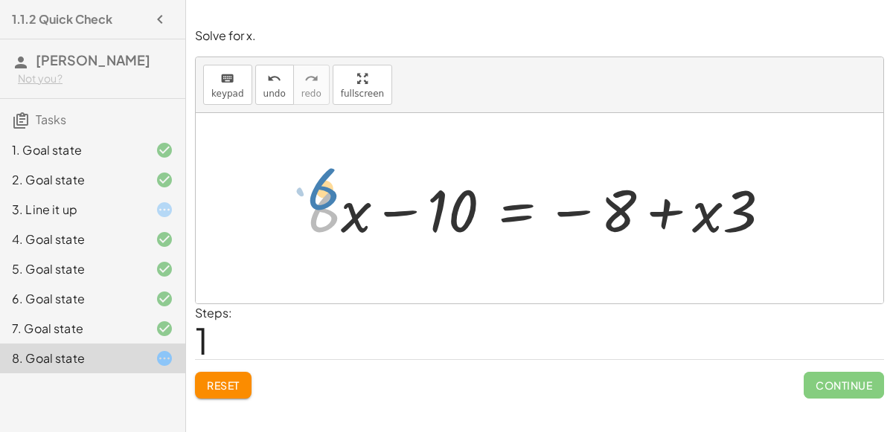
drag, startPoint x: 338, startPoint y: 212, endPoint x: 327, endPoint y: 194, distance: 21.7
click at [327, 194] on div at bounding box center [546, 208] width 490 height 77
drag, startPoint x: 327, startPoint y: 208, endPoint x: 368, endPoint y: 210, distance: 41.0
click at [368, 210] on div at bounding box center [546, 208] width 490 height 77
click at [341, 218] on div at bounding box center [546, 208] width 490 height 77
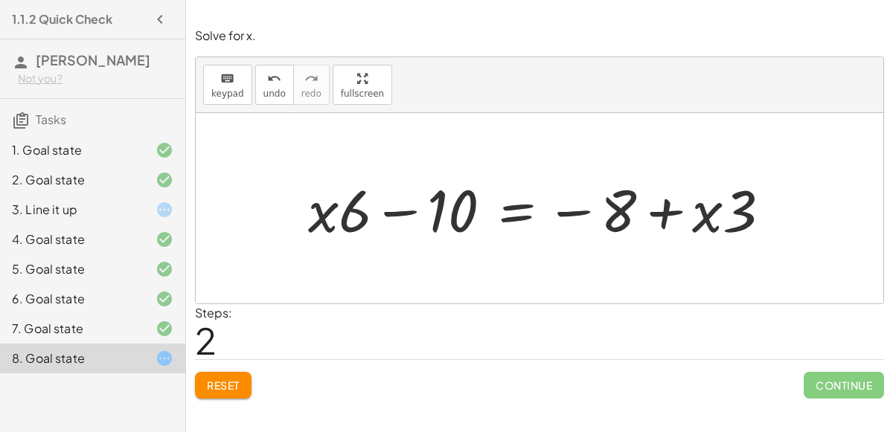
click at [704, 213] on div at bounding box center [546, 208] width 490 height 77
drag, startPoint x: 610, startPoint y: 211, endPoint x: 426, endPoint y: 213, distance: 183.9
click at [426, 213] on div at bounding box center [546, 208] width 490 height 77
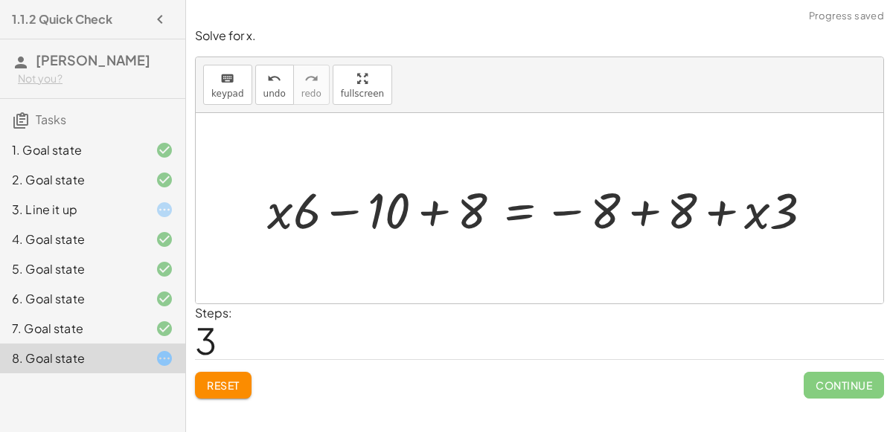
click at [415, 220] on div at bounding box center [546, 208] width 572 height 65
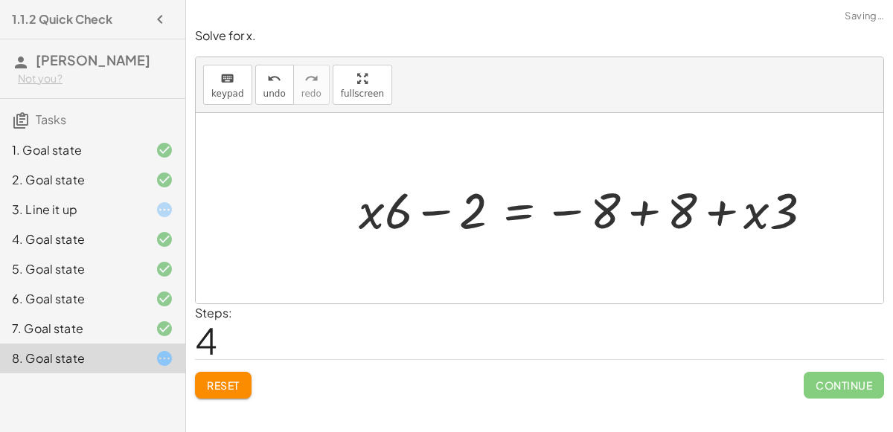
click at [655, 208] on div at bounding box center [591, 208] width 480 height 65
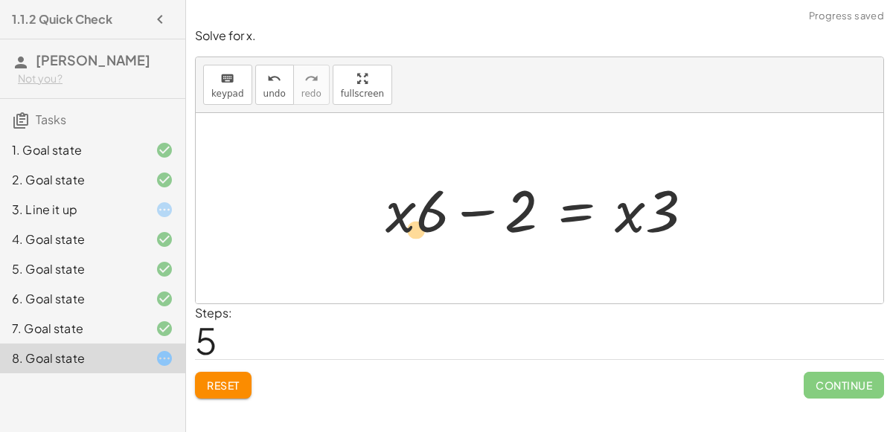
drag, startPoint x: 410, startPoint y: 214, endPoint x: 424, endPoint y: 232, distance: 22.3
click at [424, 232] on div at bounding box center [545, 208] width 335 height 77
drag, startPoint x: 427, startPoint y: 202, endPoint x: 418, endPoint y: 213, distance: 14.8
click at [418, 213] on div at bounding box center [545, 208] width 335 height 77
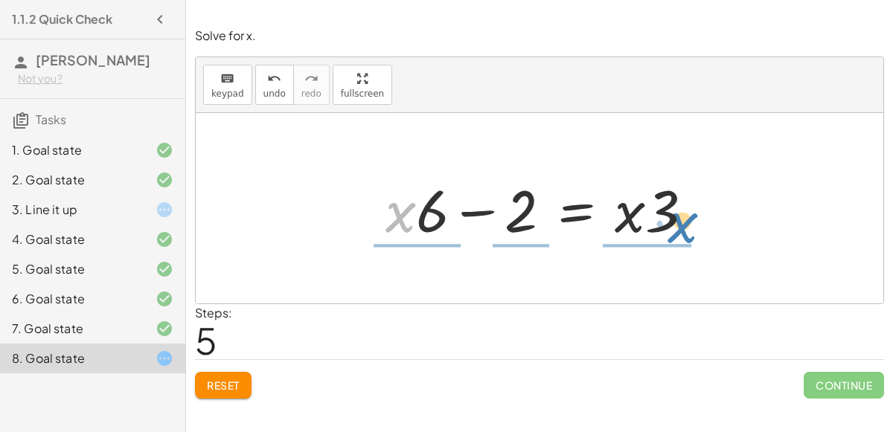
drag, startPoint x: 407, startPoint y: 211, endPoint x: 689, endPoint y: 220, distance: 282.3
click at [689, 220] on div at bounding box center [545, 208] width 335 height 77
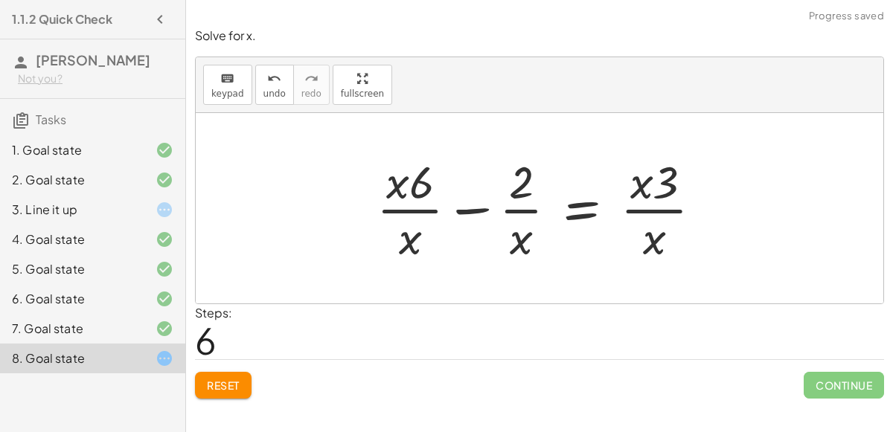
click at [404, 232] on div at bounding box center [545, 208] width 353 height 115
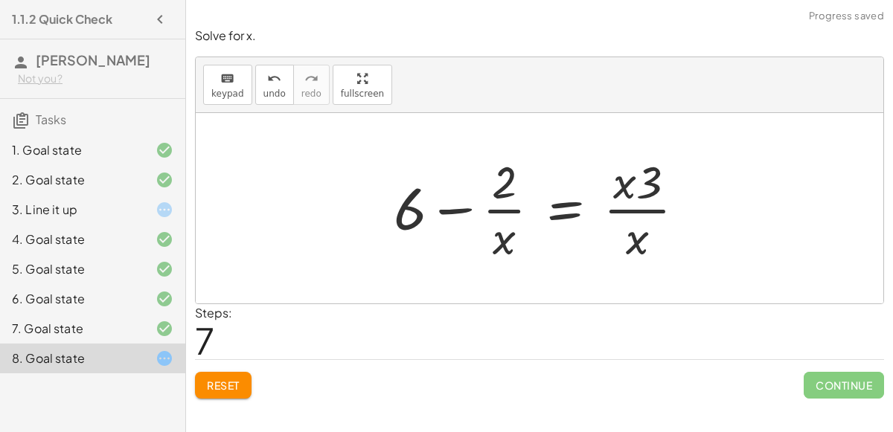
click at [502, 240] on div at bounding box center [545, 208] width 319 height 115
click at [636, 240] on div at bounding box center [545, 208] width 319 height 115
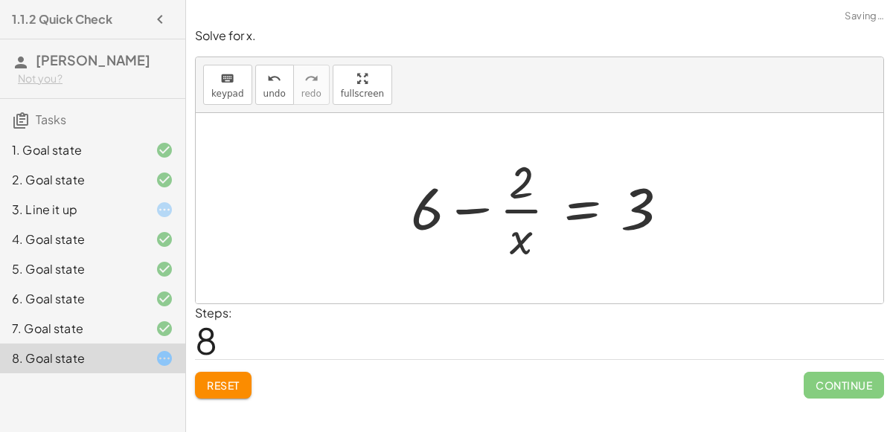
click at [520, 240] on div at bounding box center [545, 208] width 285 height 115
click at [521, 209] on div at bounding box center [545, 208] width 285 height 115
click at [531, 241] on div at bounding box center [545, 208] width 285 height 115
click at [271, 86] on button "undo undo" at bounding box center [274, 85] width 39 height 40
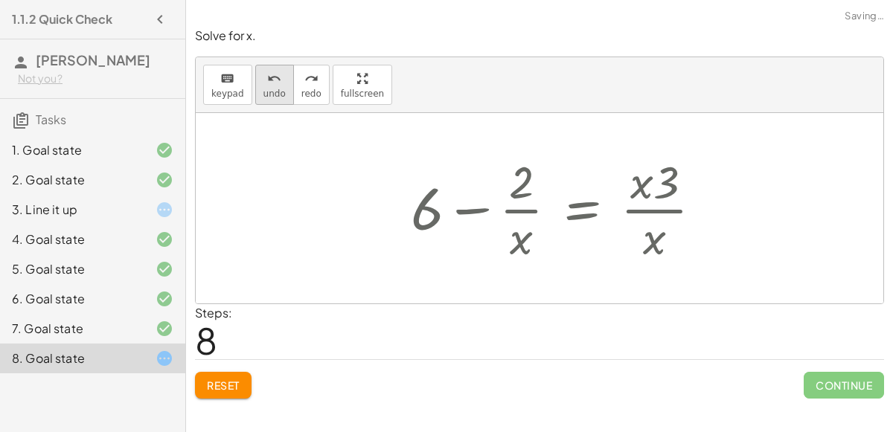
click at [271, 86] on button "undo undo" at bounding box center [274, 85] width 39 height 40
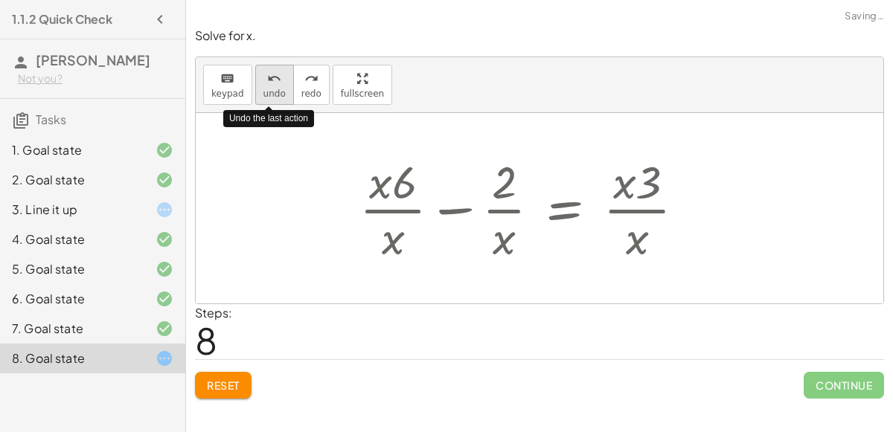
click at [271, 86] on button "undo undo" at bounding box center [274, 85] width 39 height 40
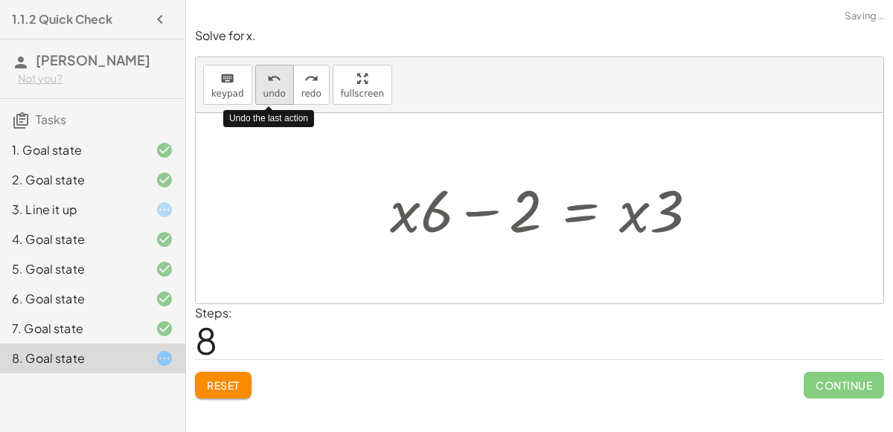
click at [271, 86] on button "undo undo" at bounding box center [274, 85] width 39 height 40
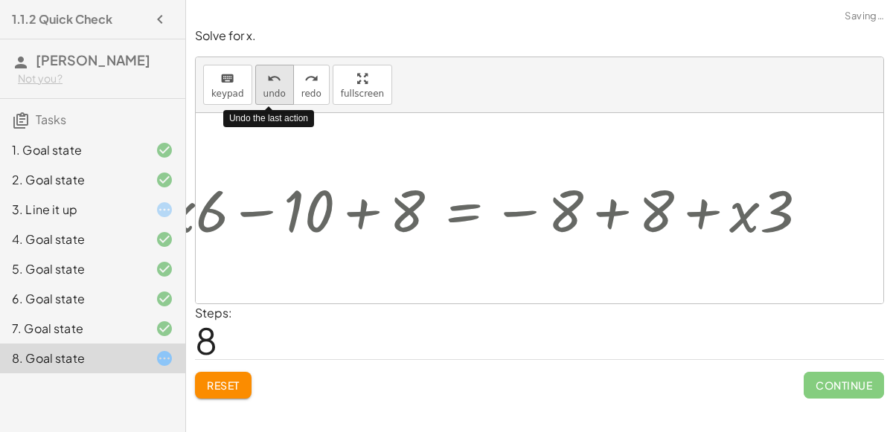
click at [271, 86] on button "undo undo" at bounding box center [274, 85] width 39 height 40
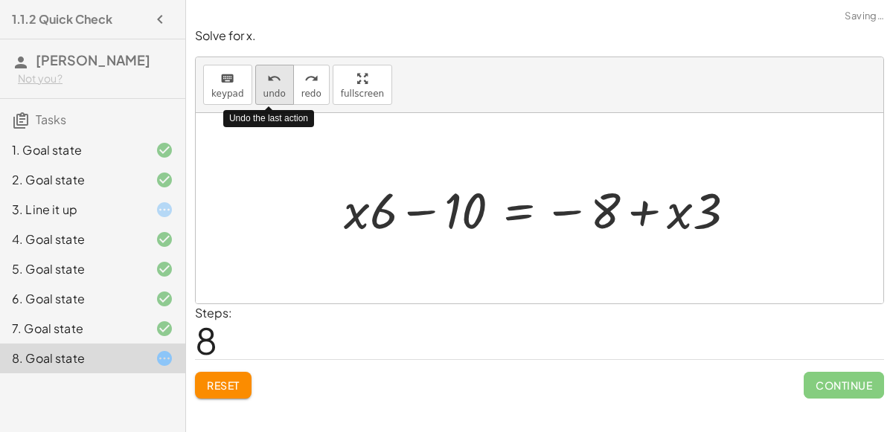
click at [274, 89] on span "undo" at bounding box center [274, 94] width 22 height 10
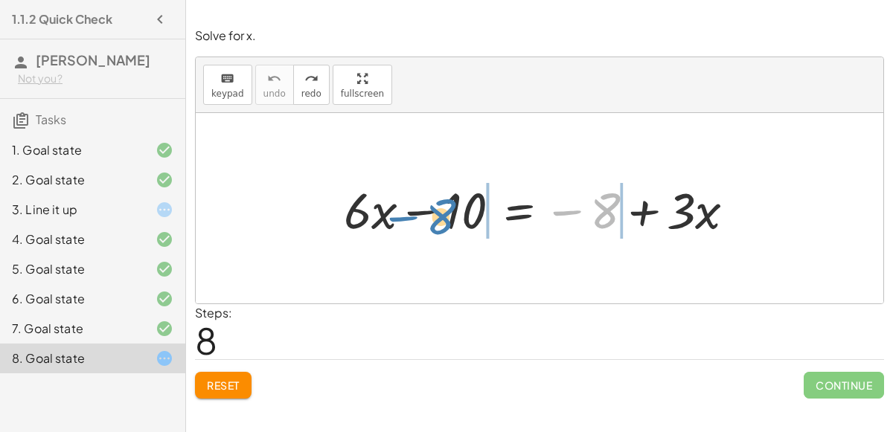
drag, startPoint x: 581, startPoint y: 210, endPoint x: 421, endPoint y: 216, distance: 160.1
click at [421, 216] on div at bounding box center [545, 208] width 418 height 65
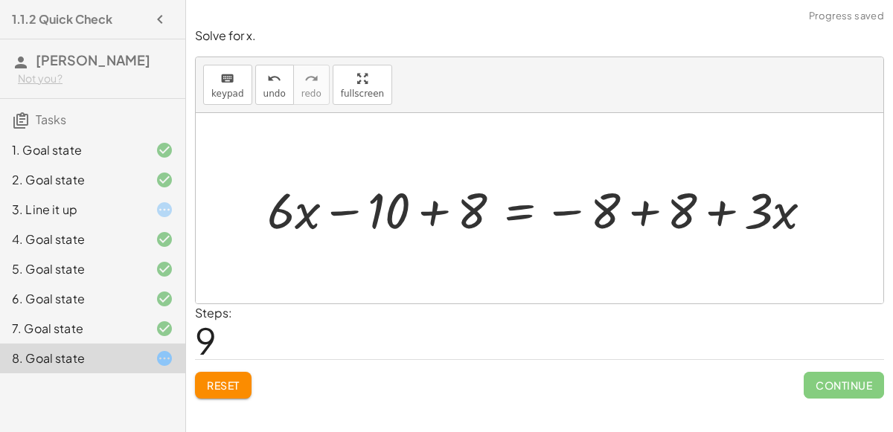
click at [434, 213] on div at bounding box center [546, 208] width 572 height 65
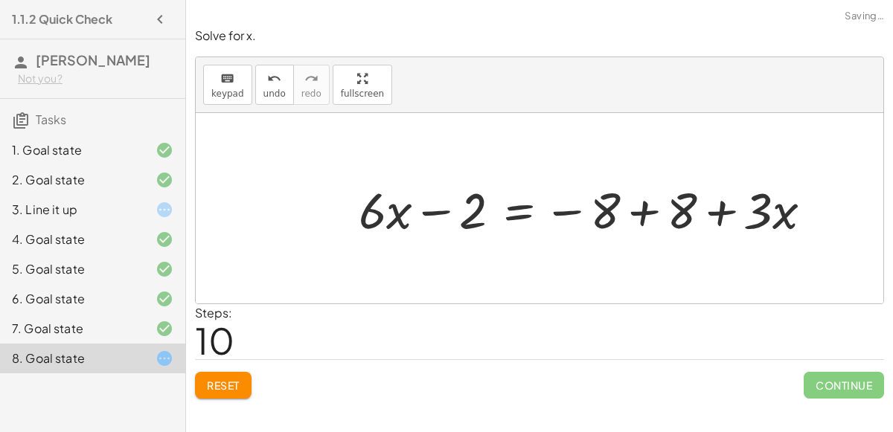
click at [641, 215] on div at bounding box center [591, 208] width 480 height 65
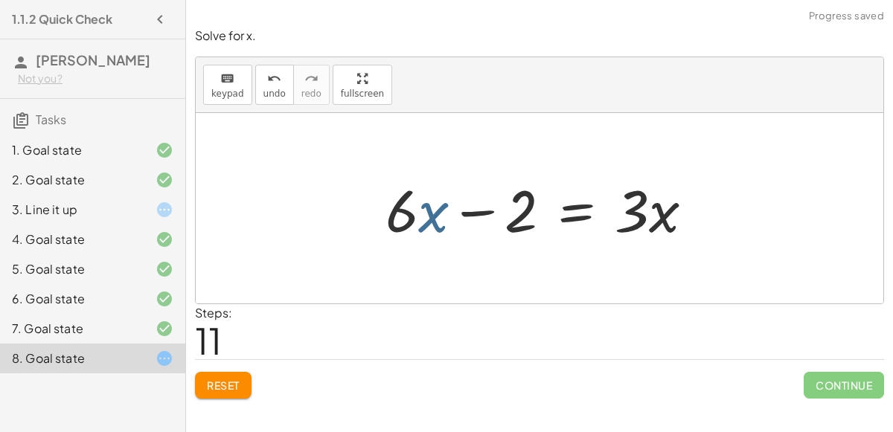
click at [430, 213] on div at bounding box center [545, 208] width 335 height 77
click at [418, 211] on div at bounding box center [545, 208] width 335 height 77
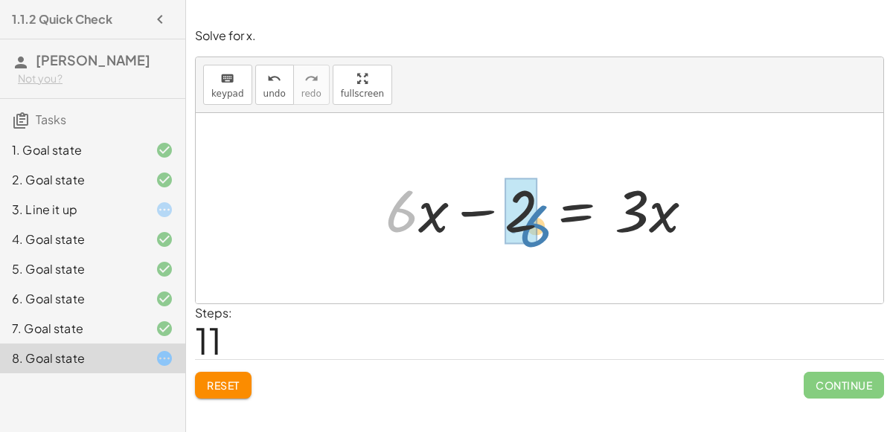
drag, startPoint x: 406, startPoint y: 217, endPoint x: 540, endPoint y: 230, distance: 133.9
click at [540, 230] on div at bounding box center [545, 208] width 335 height 77
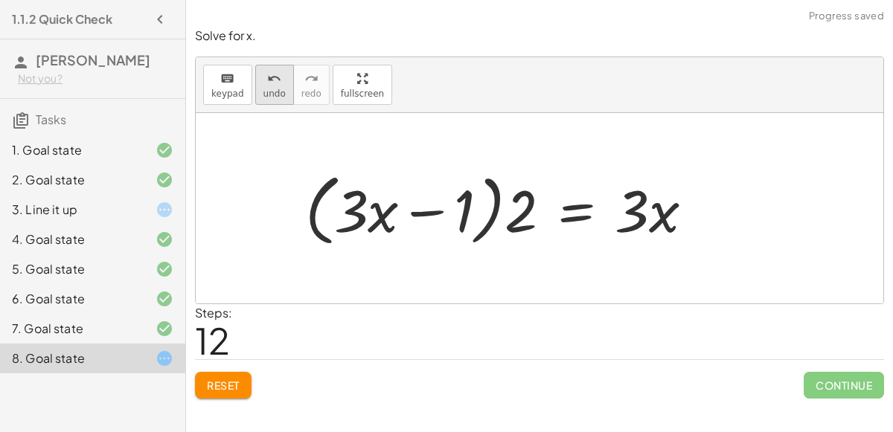
click at [274, 89] on span "undo" at bounding box center [274, 94] width 22 height 10
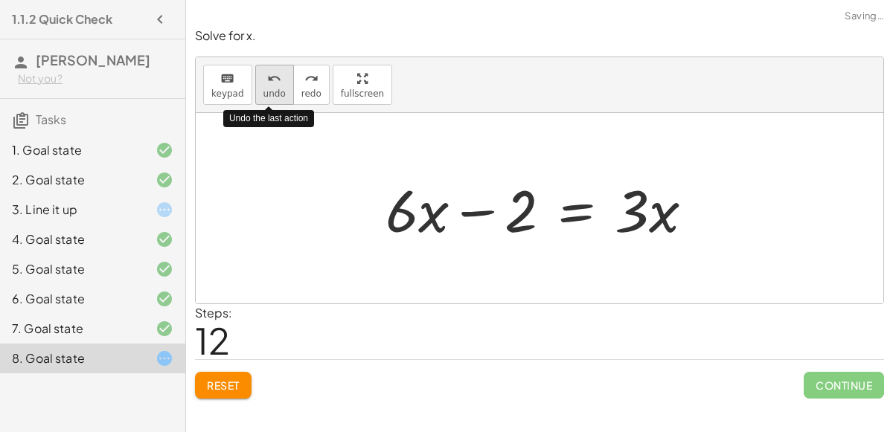
click at [274, 89] on span "undo" at bounding box center [274, 94] width 22 height 10
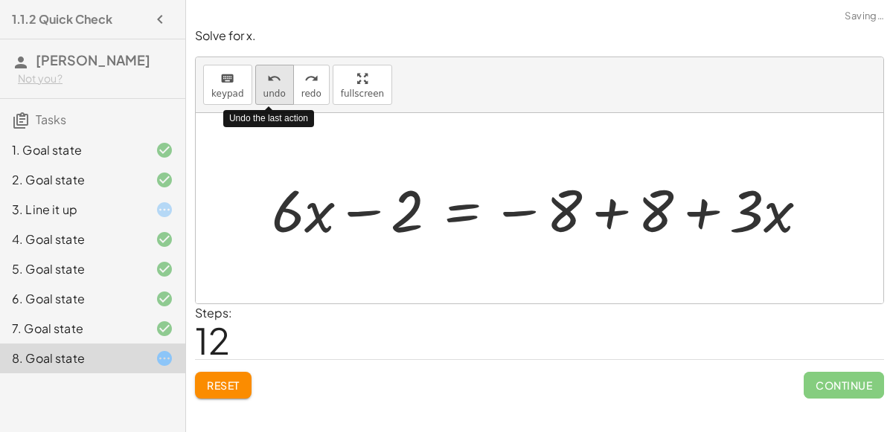
click at [274, 89] on span "undo" at bounding box center [274, 94] width 22 height 10
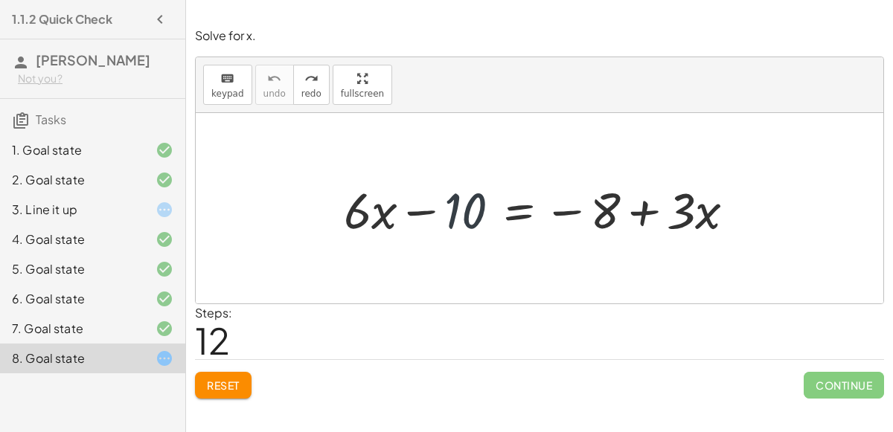
click at [470, 214] on div at bounding box center [545, 208] width 418 height 65
drag, startPoint x: 613, startPoint y: 208, endPoint x: 486, endPoint y: 208, distance: 126.5
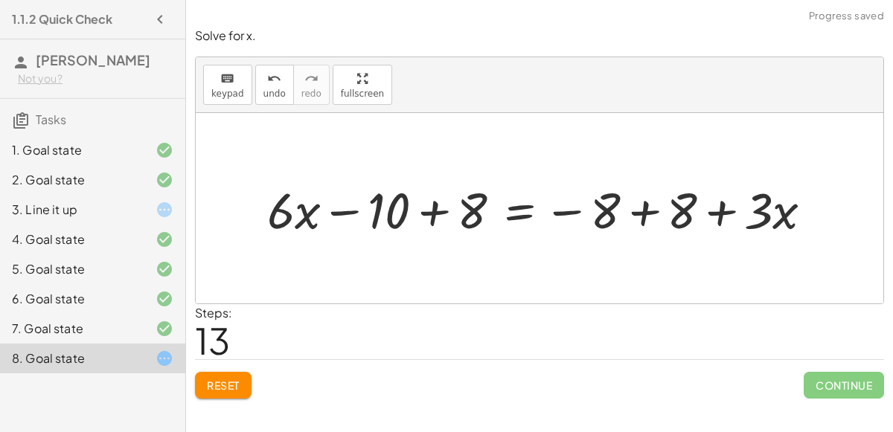
click at [572, 210] on div at bounding box center [546, 208] width 572 height 65
click at [644, 207] on div at bounding box center [546, 208] width 572 height 65
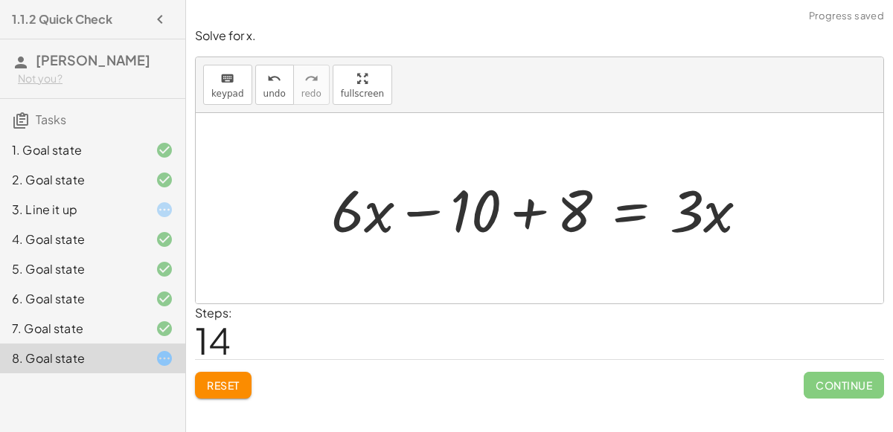
click at [433, 204] on div at bounding box center [546, 208] width 444 height 77
click at [523, 221] on div at bounding box center [546, 208] width 444 height 77
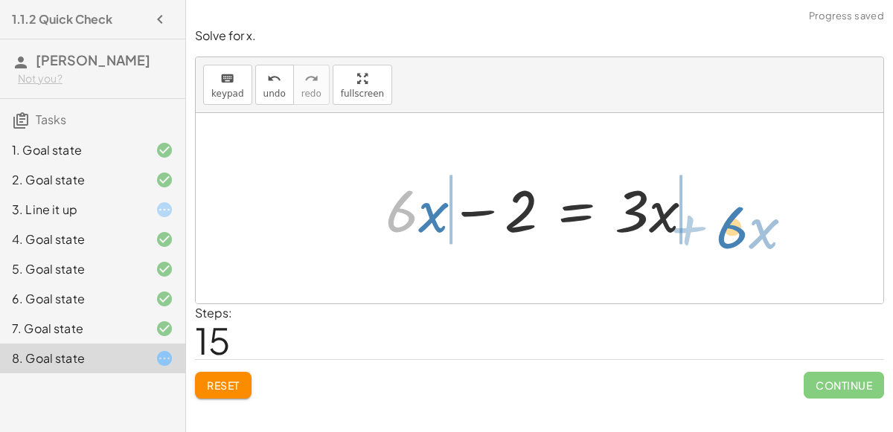
drag, startPoint x: 411, startPoint y: 214, endPoint x: 741, endPoint y: 229, distance: 330.1
click at [741, 229] on div "+ · 6 · x − 10 = − 8 + · 3 · x + · 6 · x − 10 + 8 = − 8 + 8 + · 3 · x + · 6 · x…" at bounding box center [540, 208] width 688 height 191
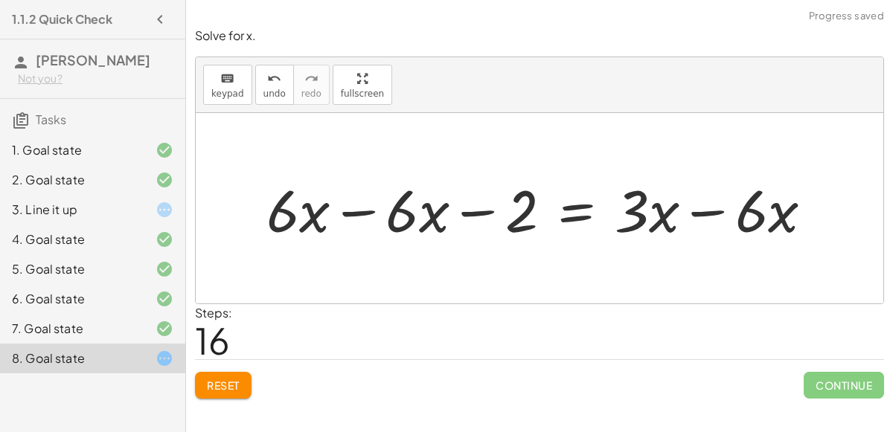
click at [356, 213] on div at bounding box center [545, 208] width 573 height 77
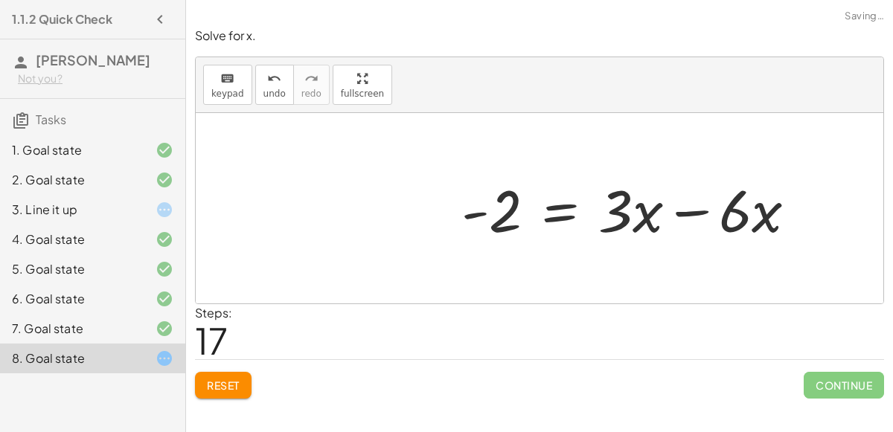
click at [699, 206] on div at bounding box center [635, 208] width 362 height 77
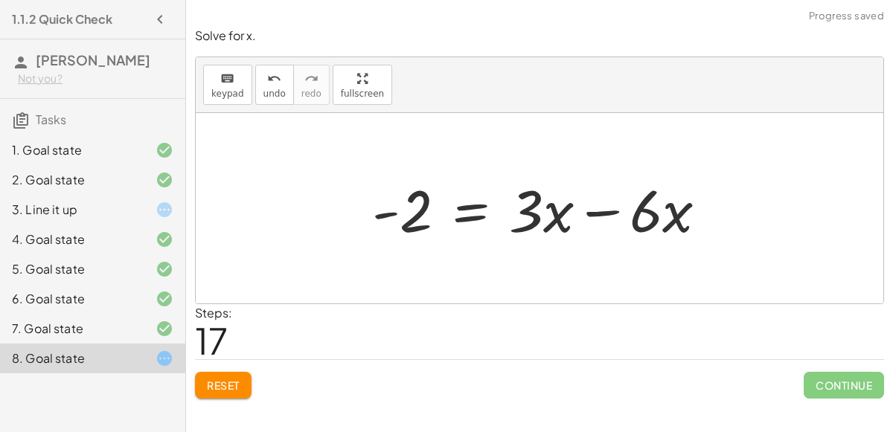
click at [587, 206] on div at bounding box center [546, 208] width 362 height 77
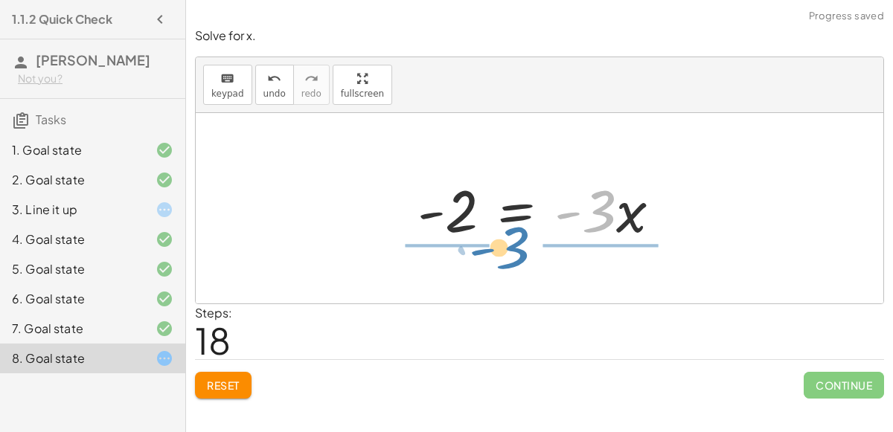
drag, startPoint x: 600, startPoint y: 223, endPoint x: 514, endPoint y: 260, distance: 93.0
click at [514, 260] on div "+ · 6 · x − 10 = − 8 + · 3 · x + · 6 · x − 10 + 8 = − 8 + 8 + · 3 · x + · 6 · x…" at bounding box center [540, 208] width 688 height 191
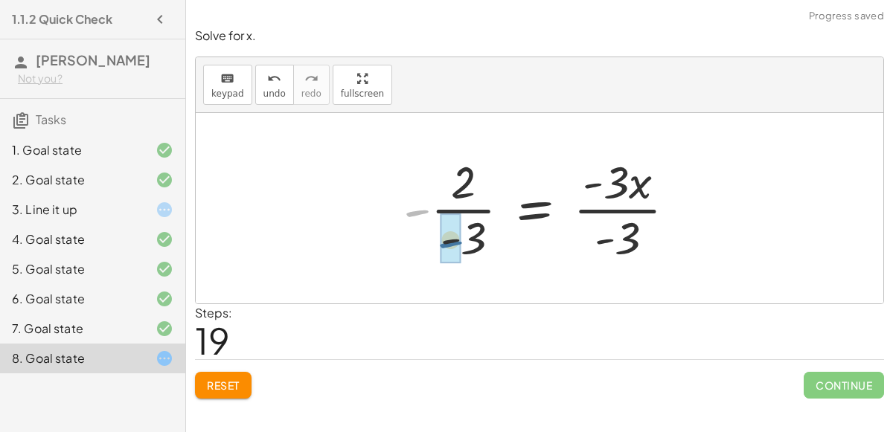
drag, startPoint x: 415, startPoint y: 209, endPoint x: 455, endPoint y: 248, distance: 55.8
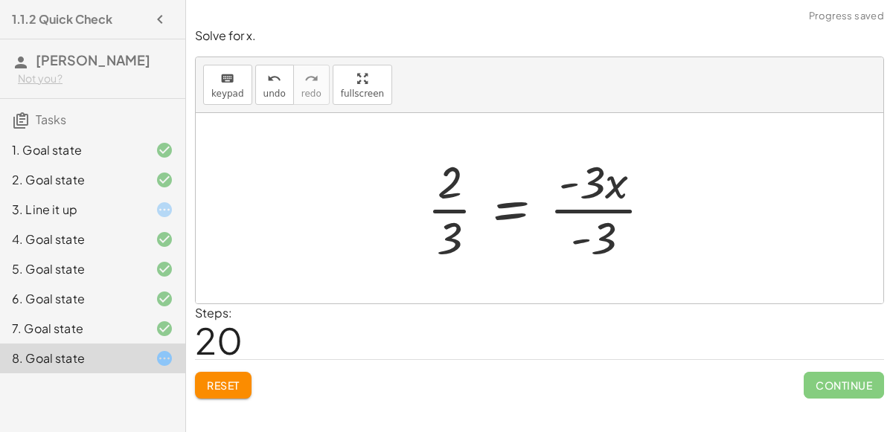
click at [590, 206] on div at bounding box center [546, 208] width 252 height 115
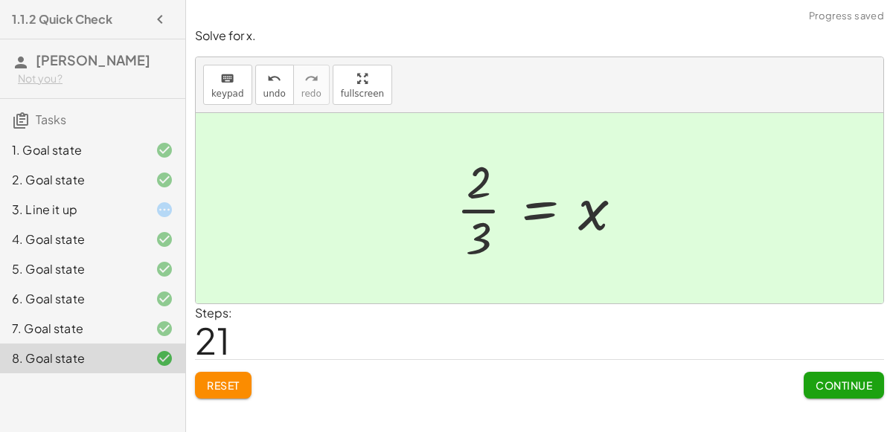
click at [838, 392] on button "Continue" at bounding box center [844, 385] width 80 height 27
